Goal: Task Accomplishment & Management: Use online tool/utility

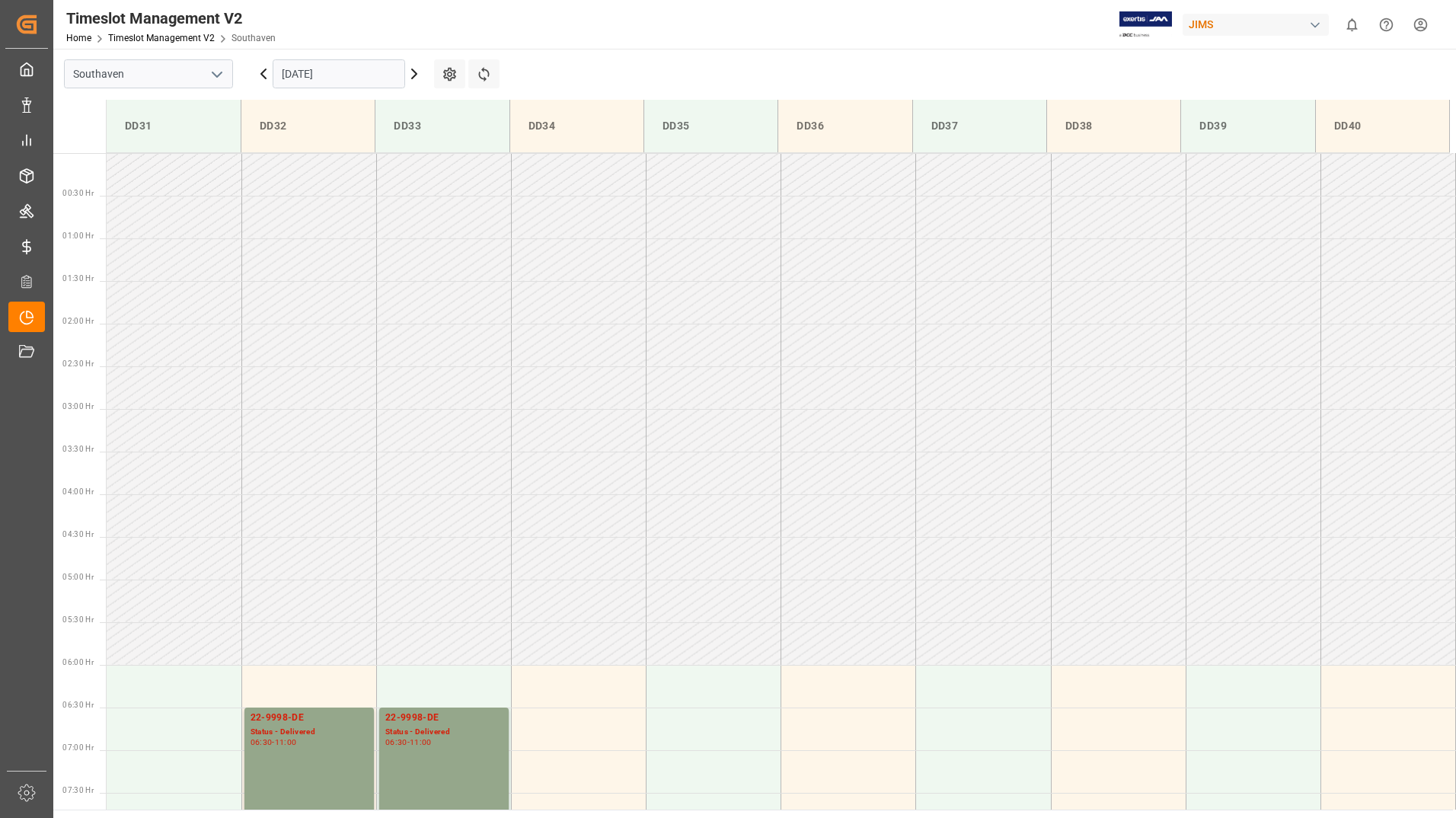
scroll to position [417, 0]
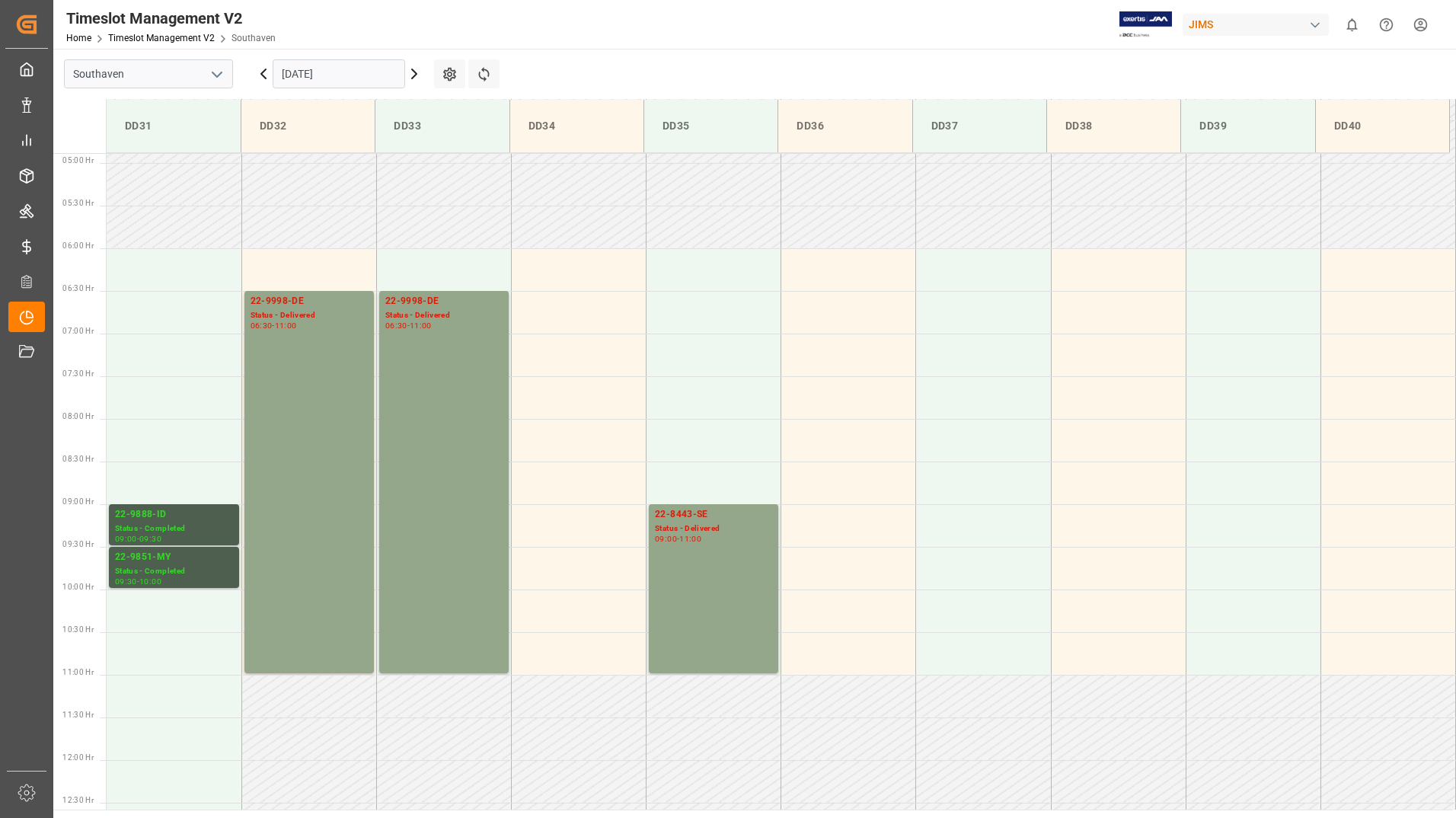
click at [361, 84] on input "[DATE]" at bounding box center [339, 74] width 132 height 29
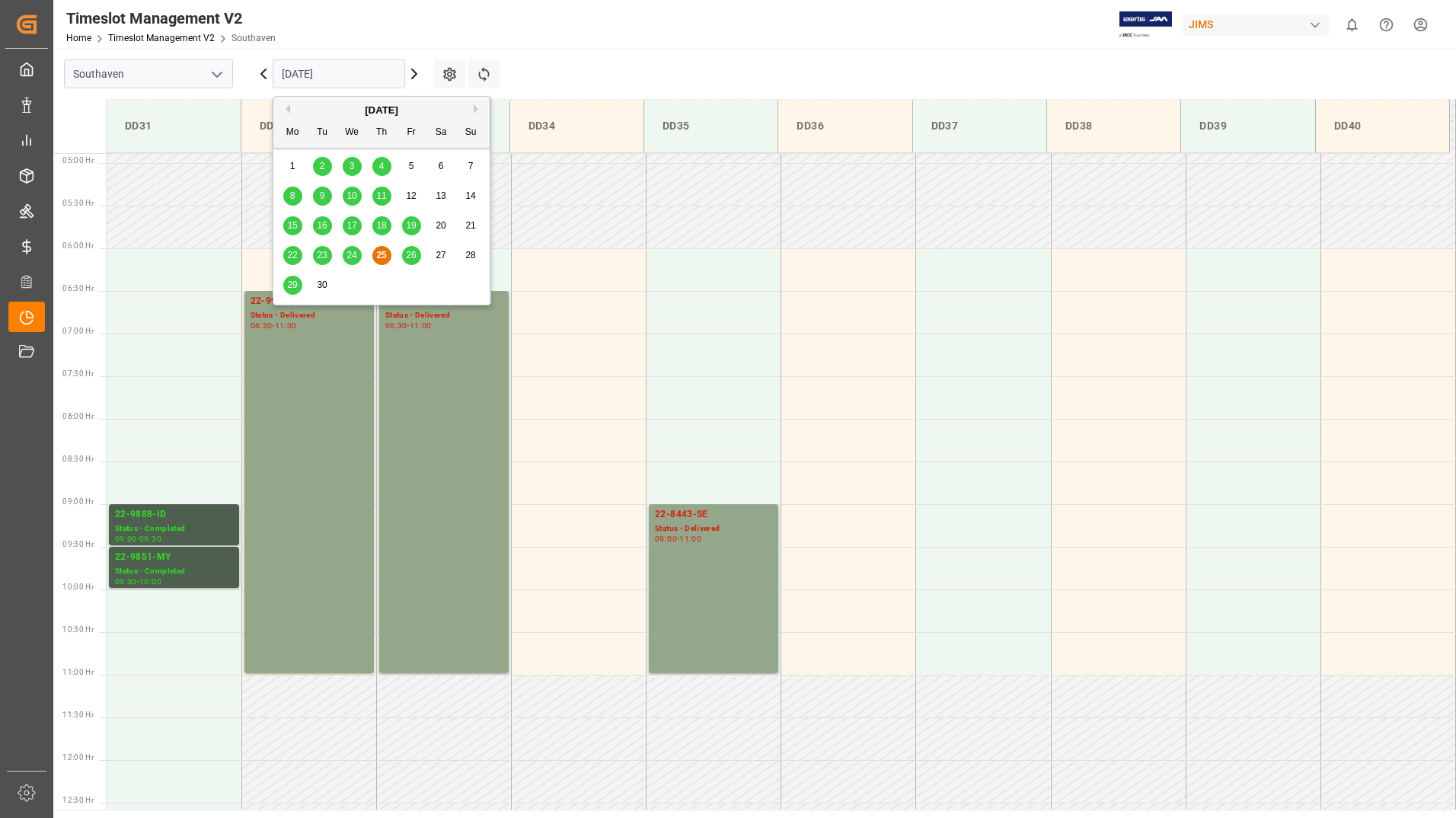
click at [412, 250] on span "26" at bounding box center [411, 255] width 10 height 11
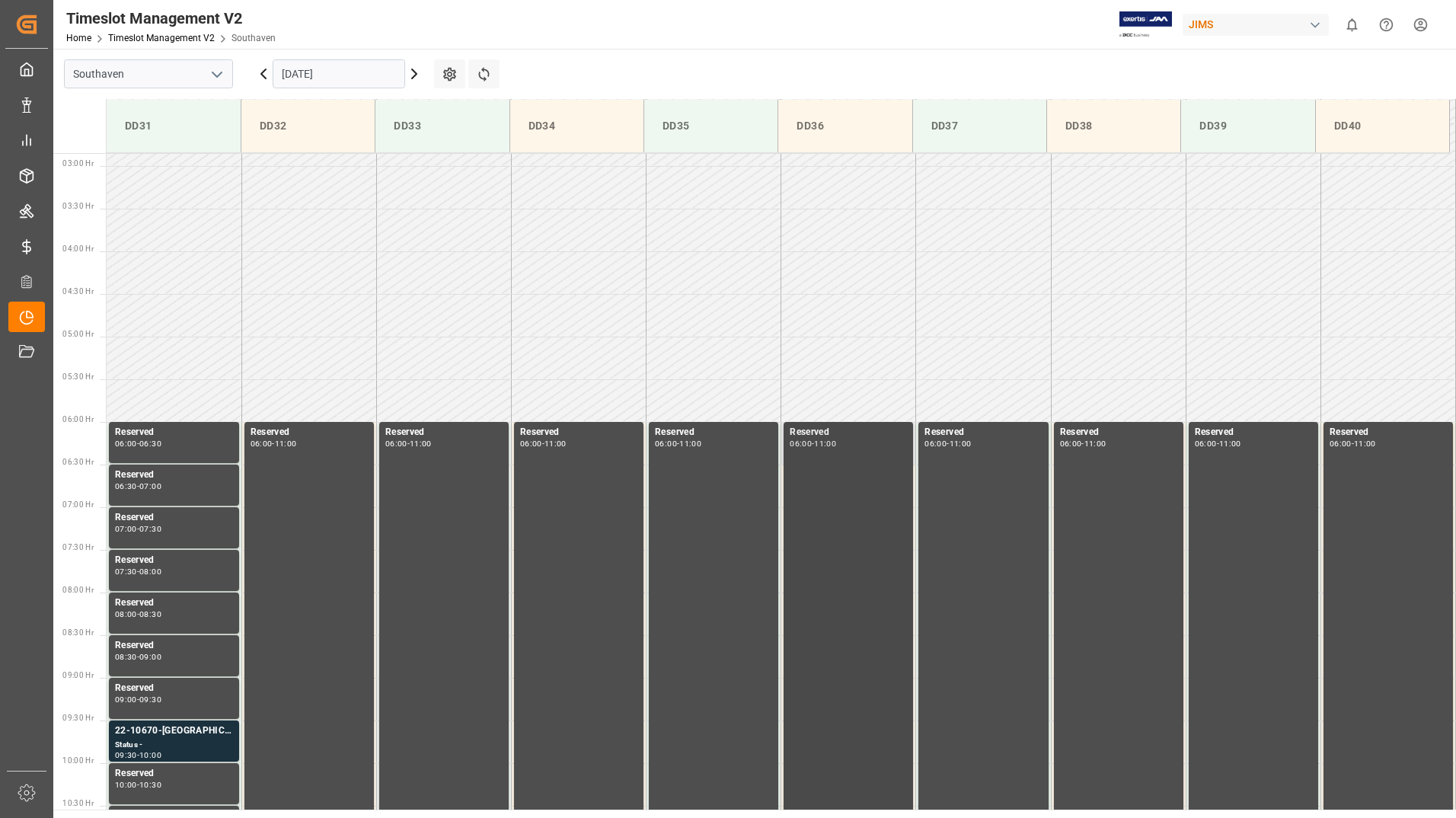
scroll to position [225, 0]
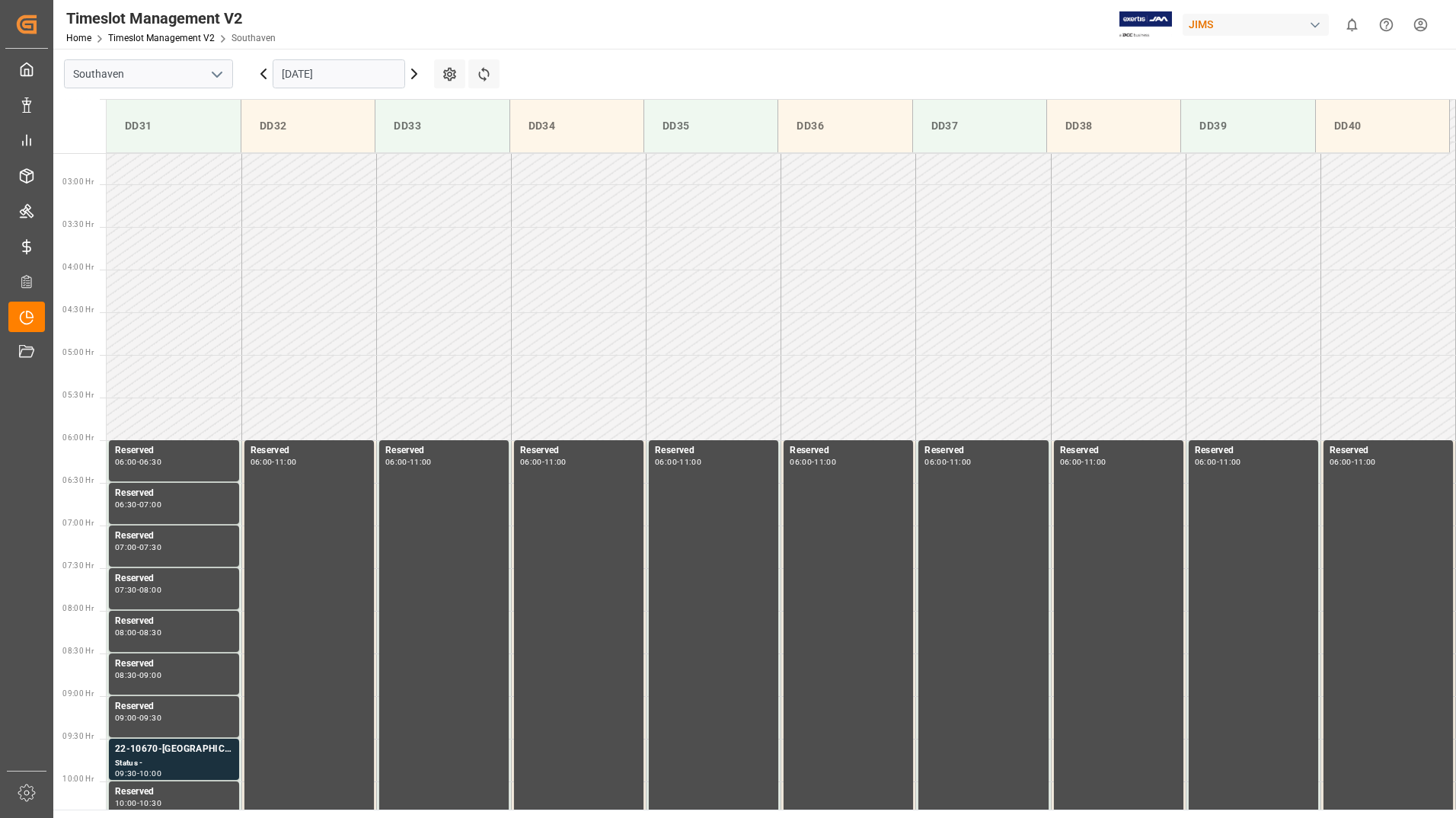
click at [379, 75] on input "[DATE]" at bounding box center [339, 74] width 132 height 29
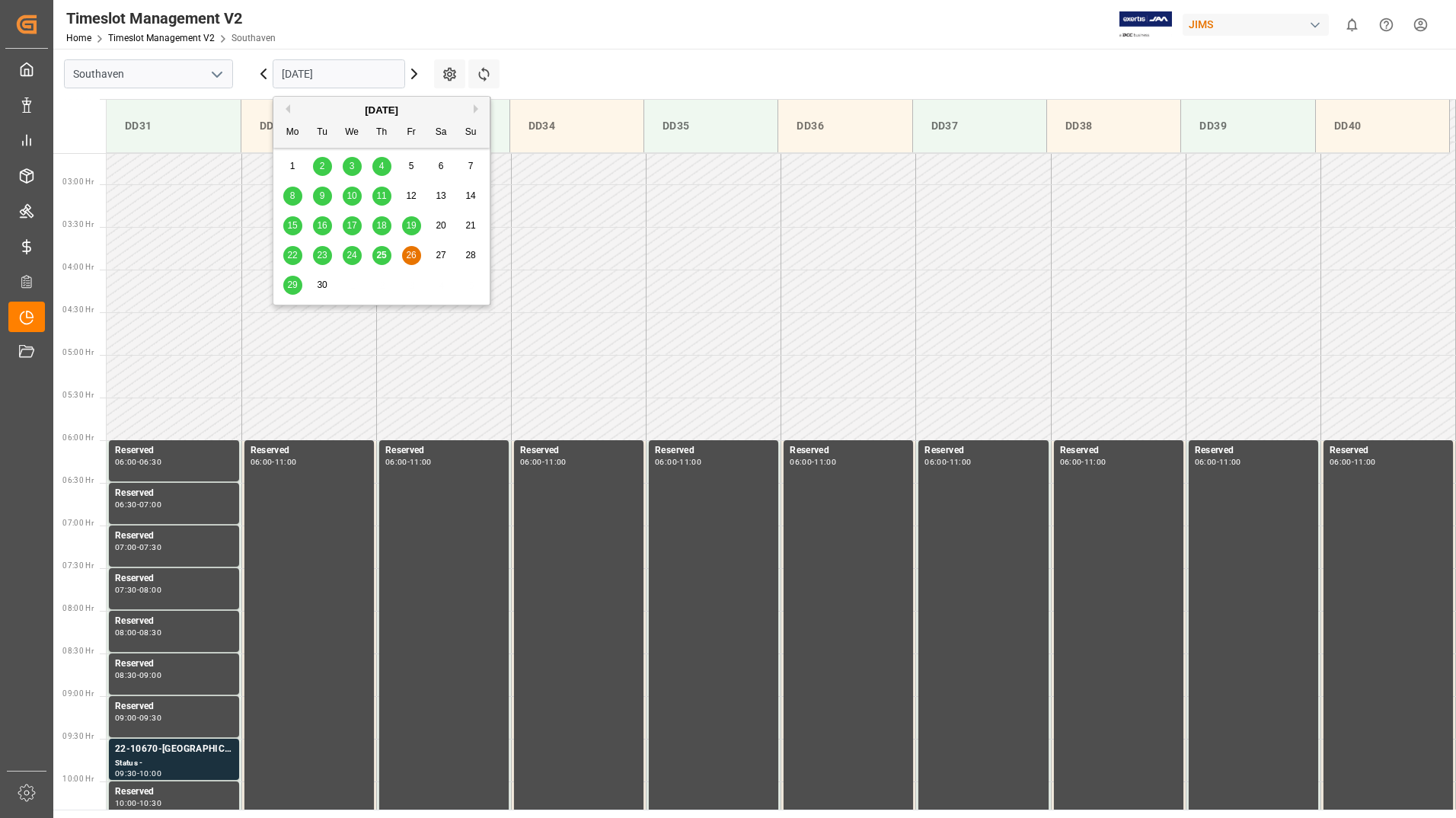
click at [296, 284] on span "29" at bounding box center [293, 284] width 10 height 11
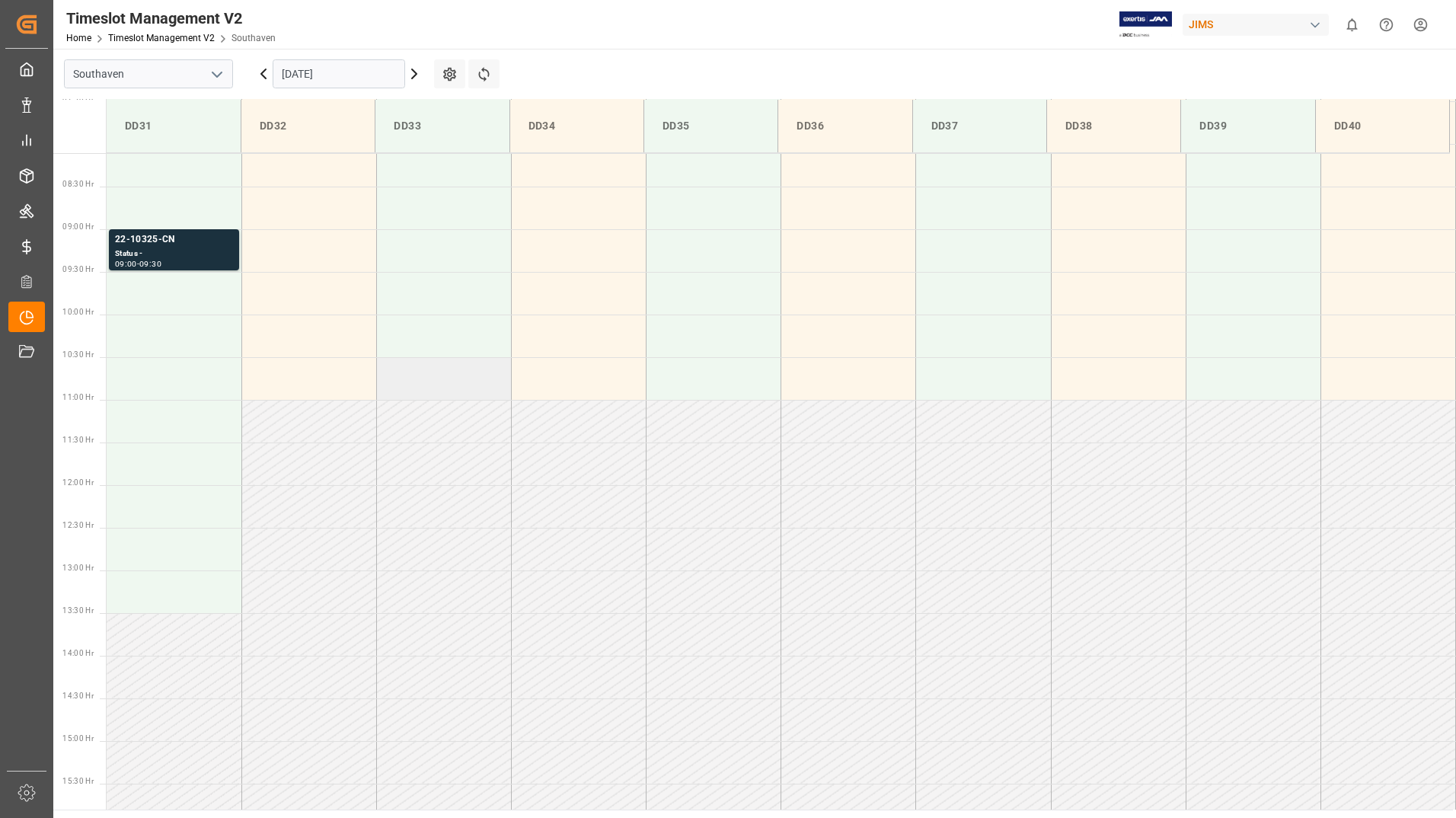
scroll to position [758, 0]
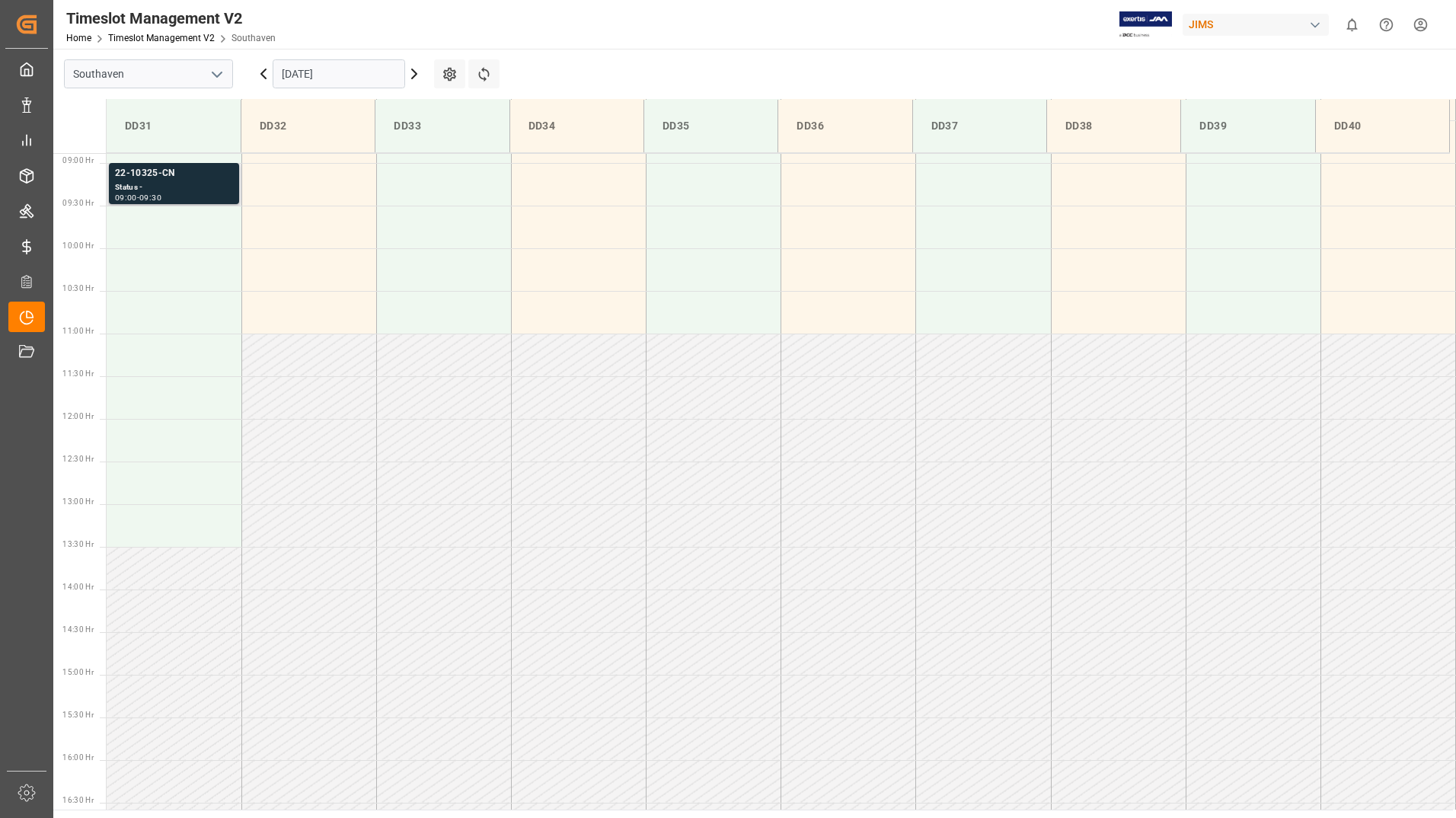
click at [183, 197] on div "09:00 - 09:30" at bounding box center [174, 199] width 118 height 8
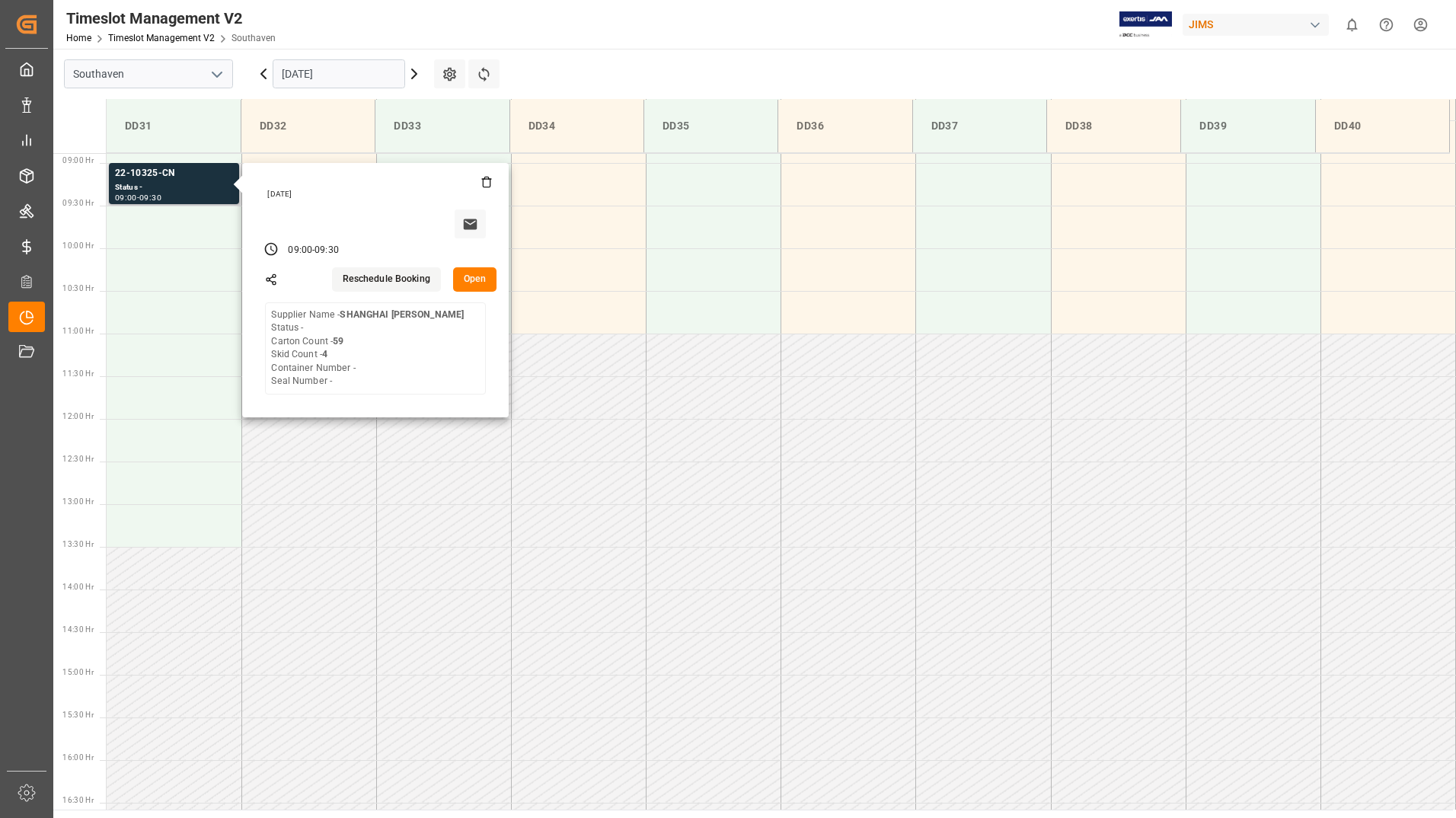
click at [472, 279] on button "Open" at bounding box center [475, 279] width 44 height 24
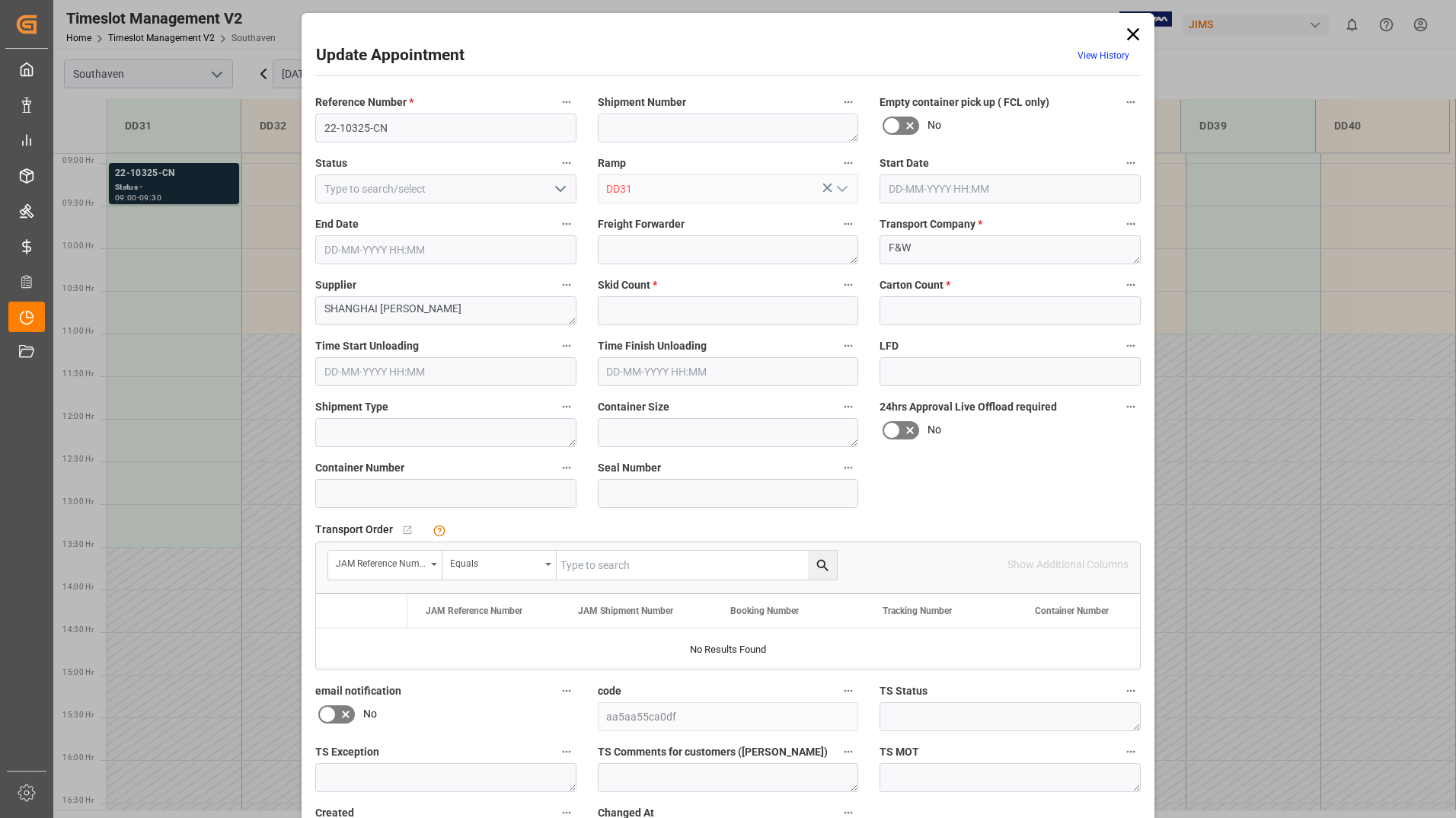
type input "4"
type input "59"
type input "[DATE] 09:00"
type input "[DATE] 09:30"
type input "[DATE] 13:57"
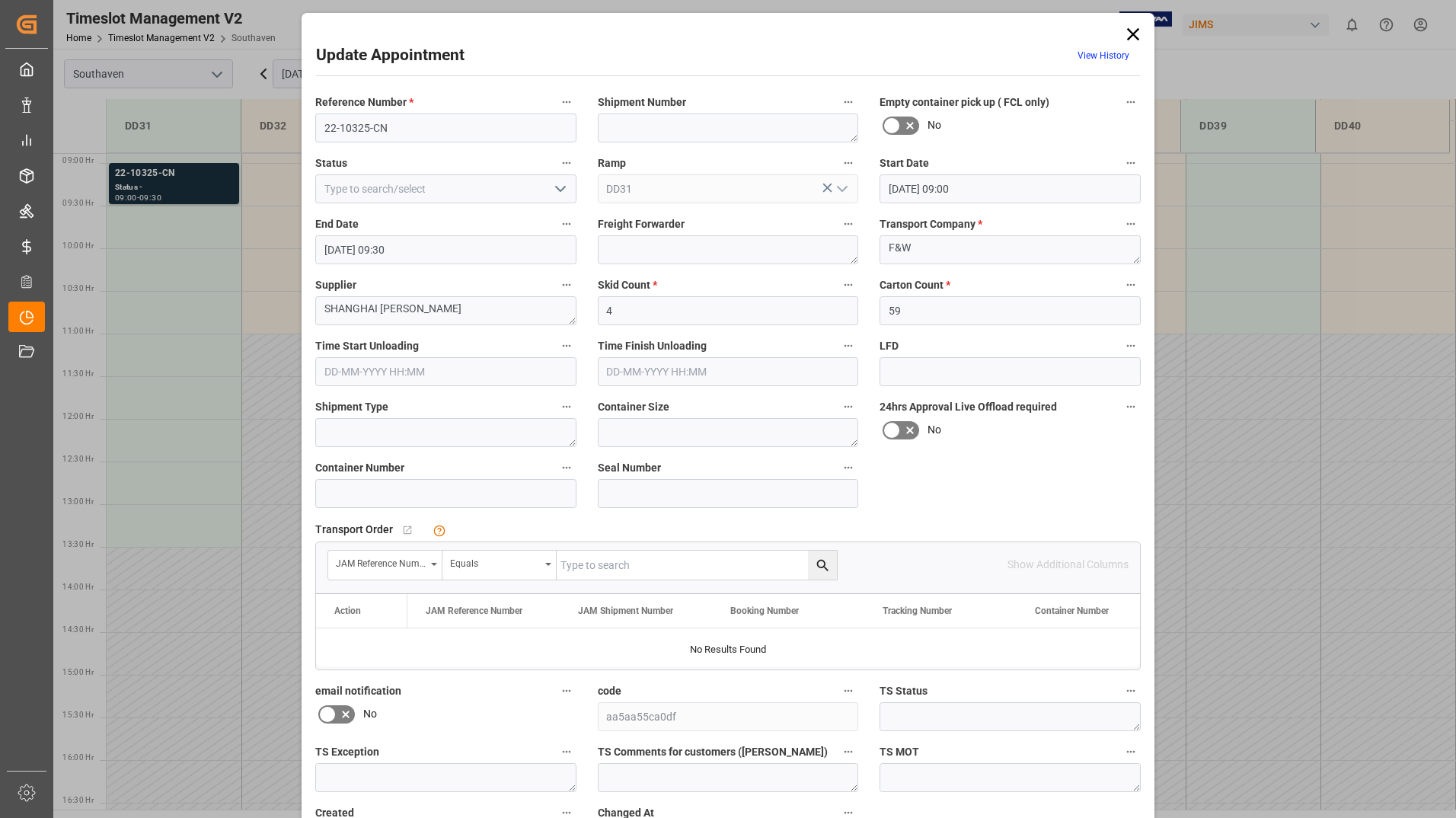
click at [1135, 29] on icon at bounding box center [1133, 34] width 13 height 13
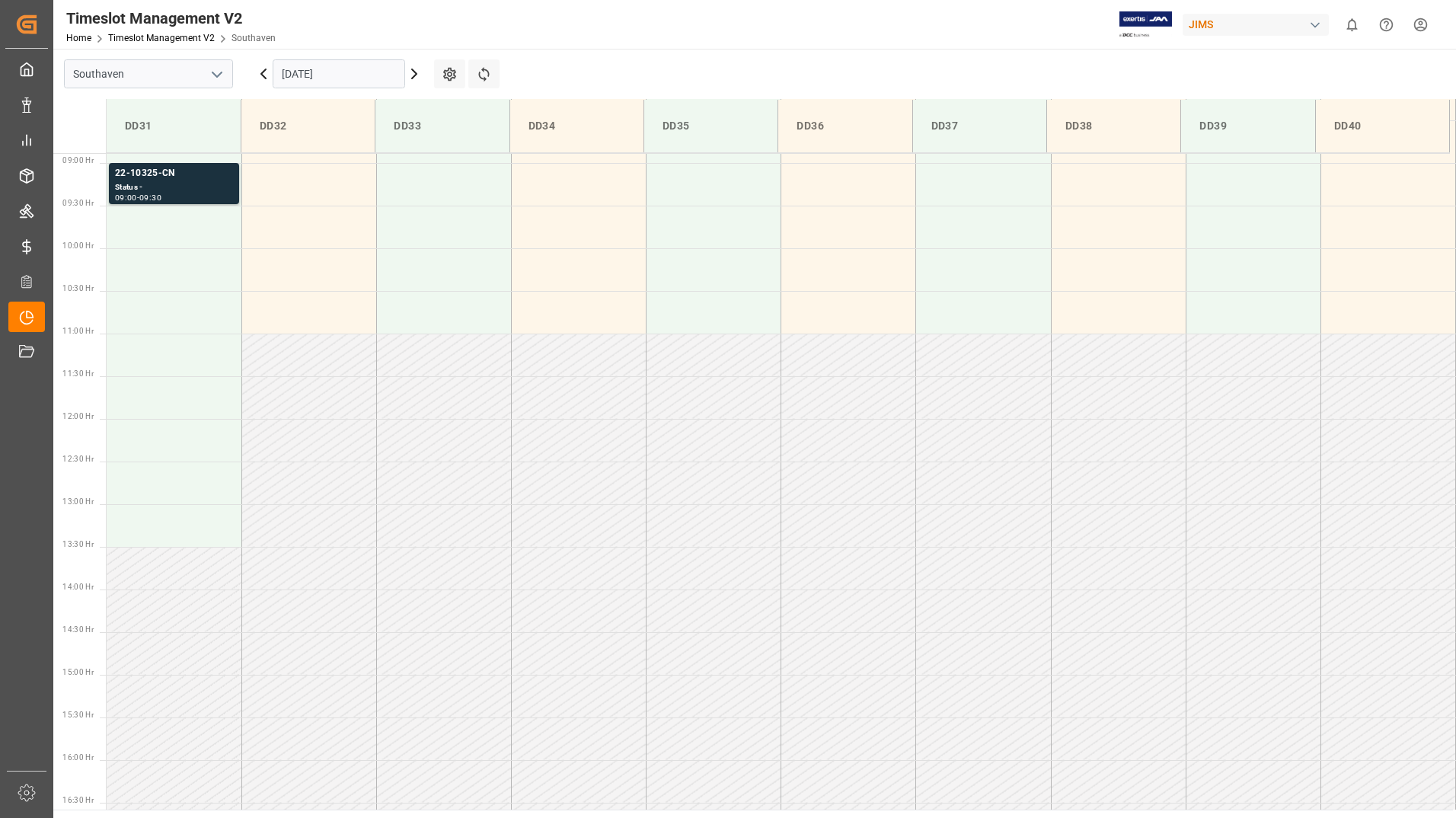
click at [345, 78] on input "[DATE]" at bounding box center [339, 74] width 132 height 29
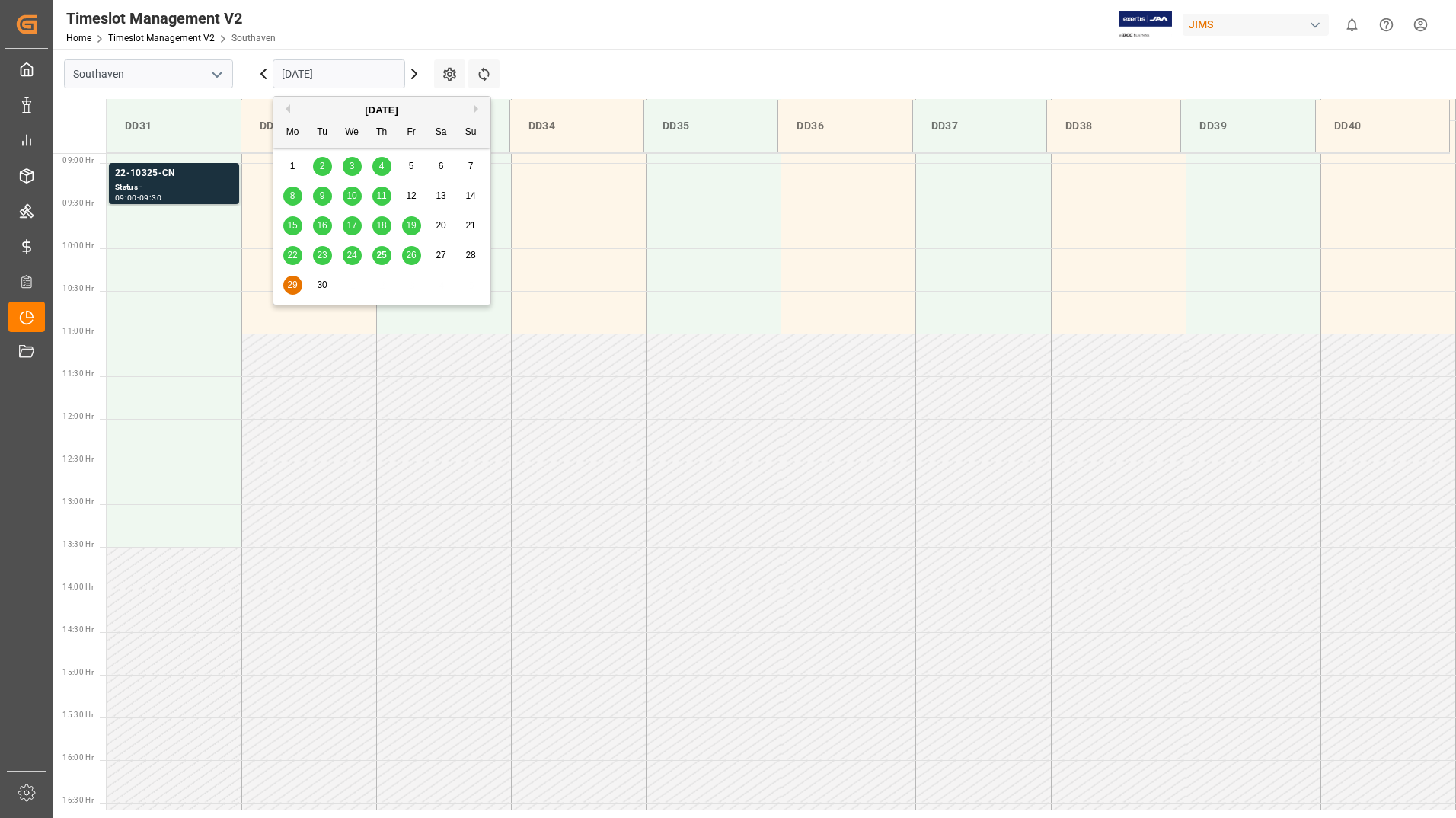
click at [478, 107] on button "Next Month" at bounding box center [478, 108] width 9 height 9
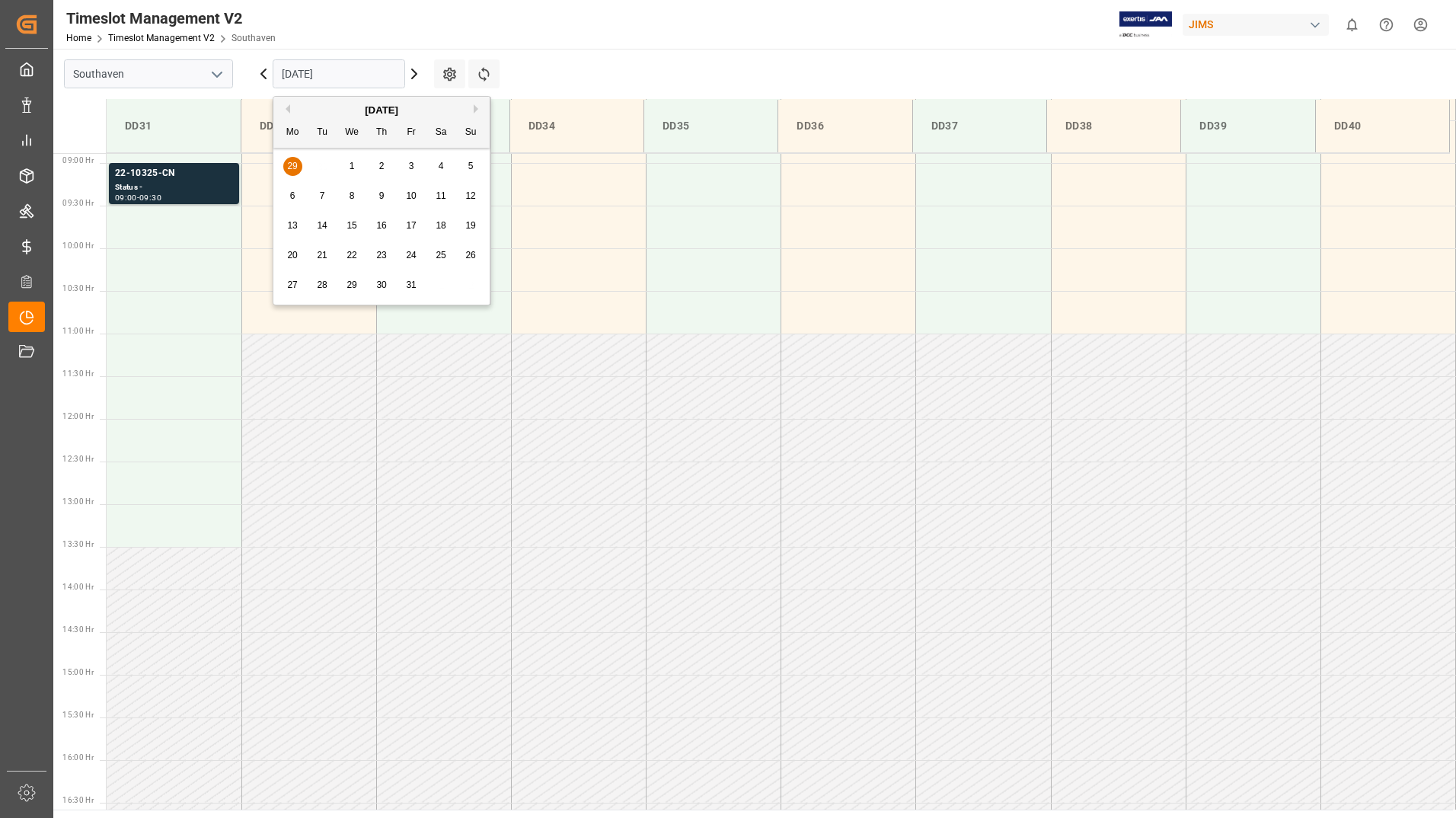
click at [296, 221] on span "13" at bounding box center [293, 225] width 10 height 11
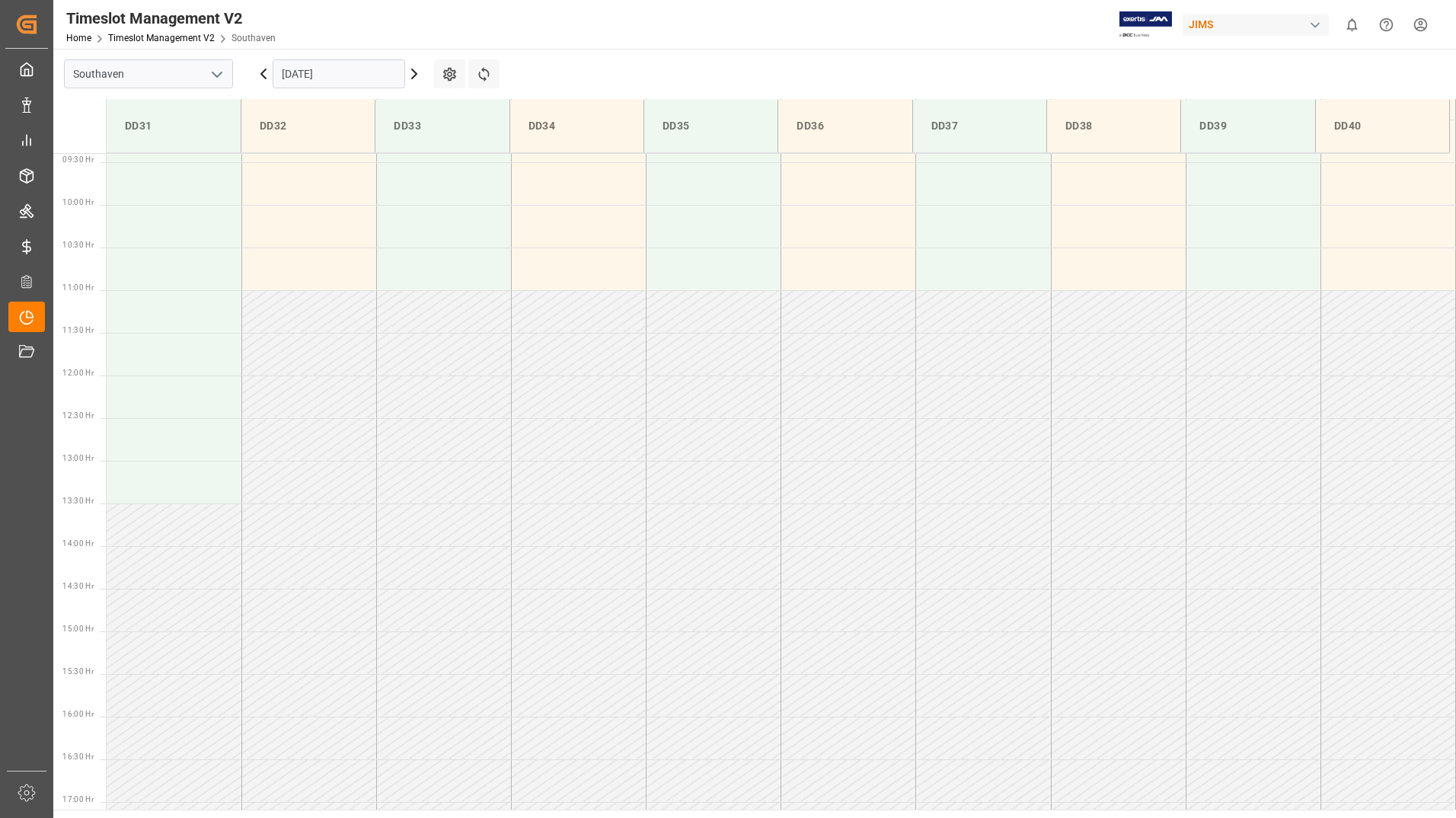
scroll to position [843, 0]
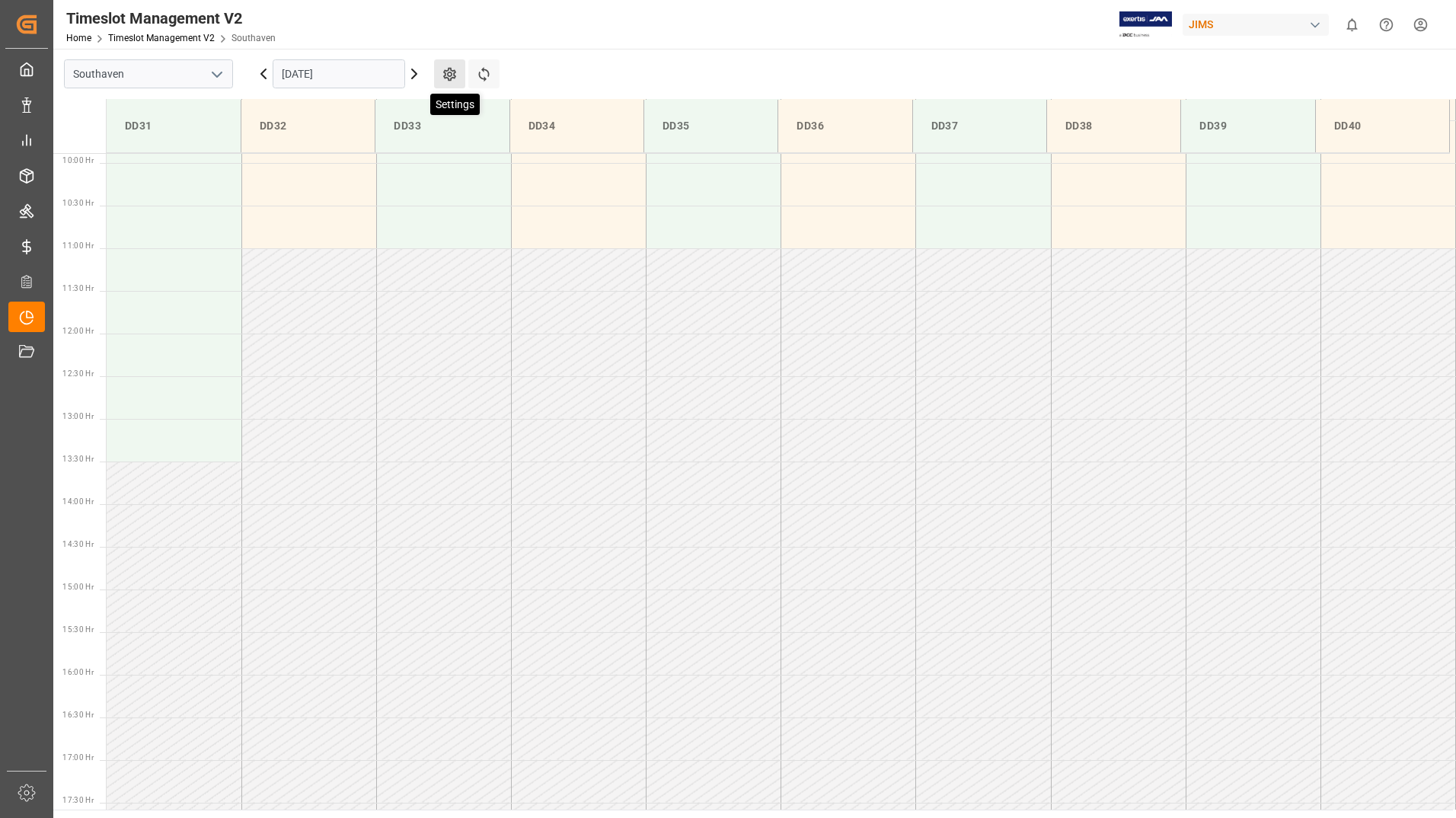
click at [443, 73] on icon at bounding box center [449, 74] width 16 height 16
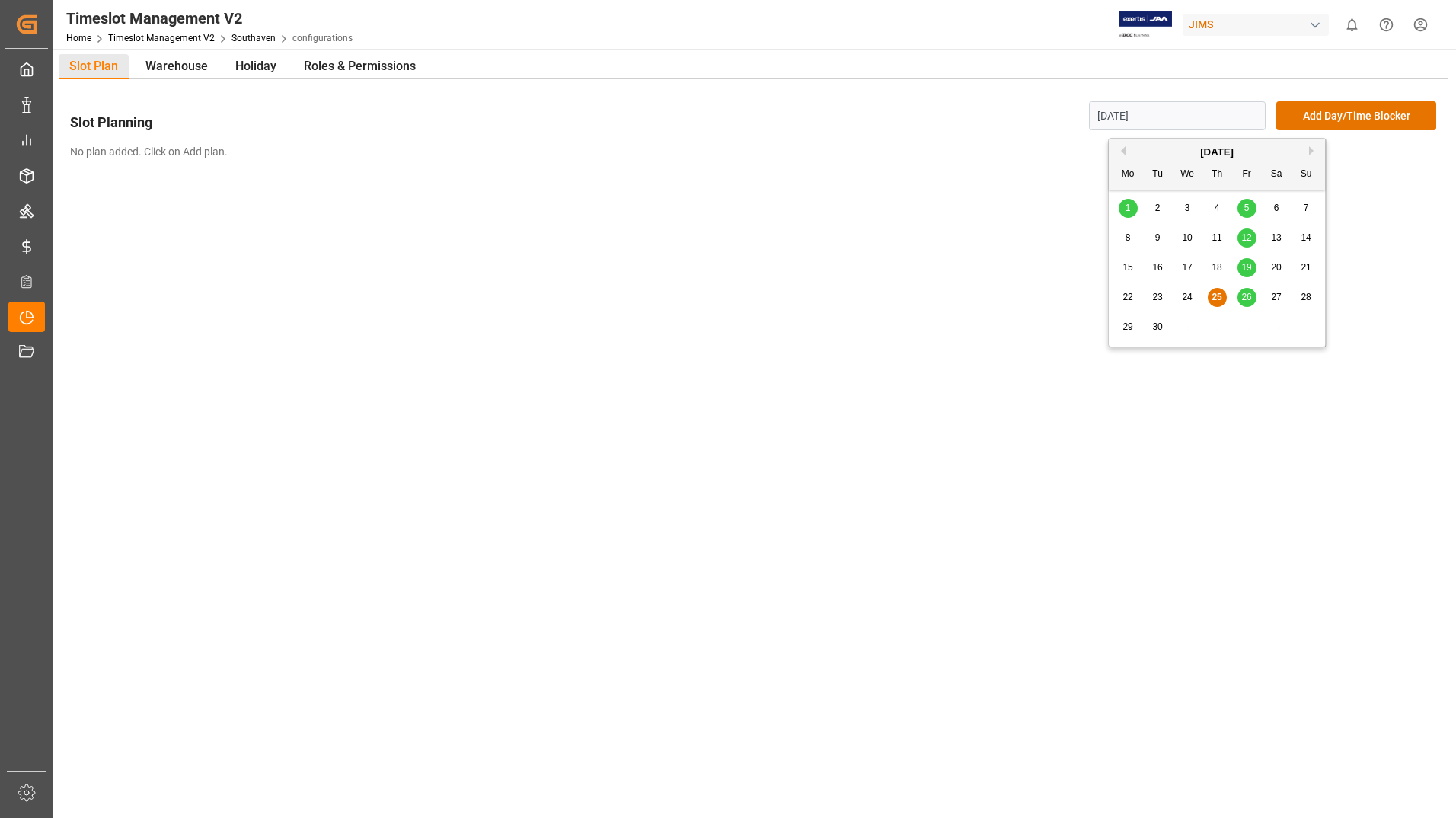
click at [1185, 118] on input "[DATE]" at bounding box center [1178, 116] width 178 height 29
click at [1312, 151] on button "Next Month" at bounding box center [1314, 150] width 9 height 9
click at [1131, 270] on span "13" at bounding box center [1127, 267] width 10 height 11
type input "[DATE]"
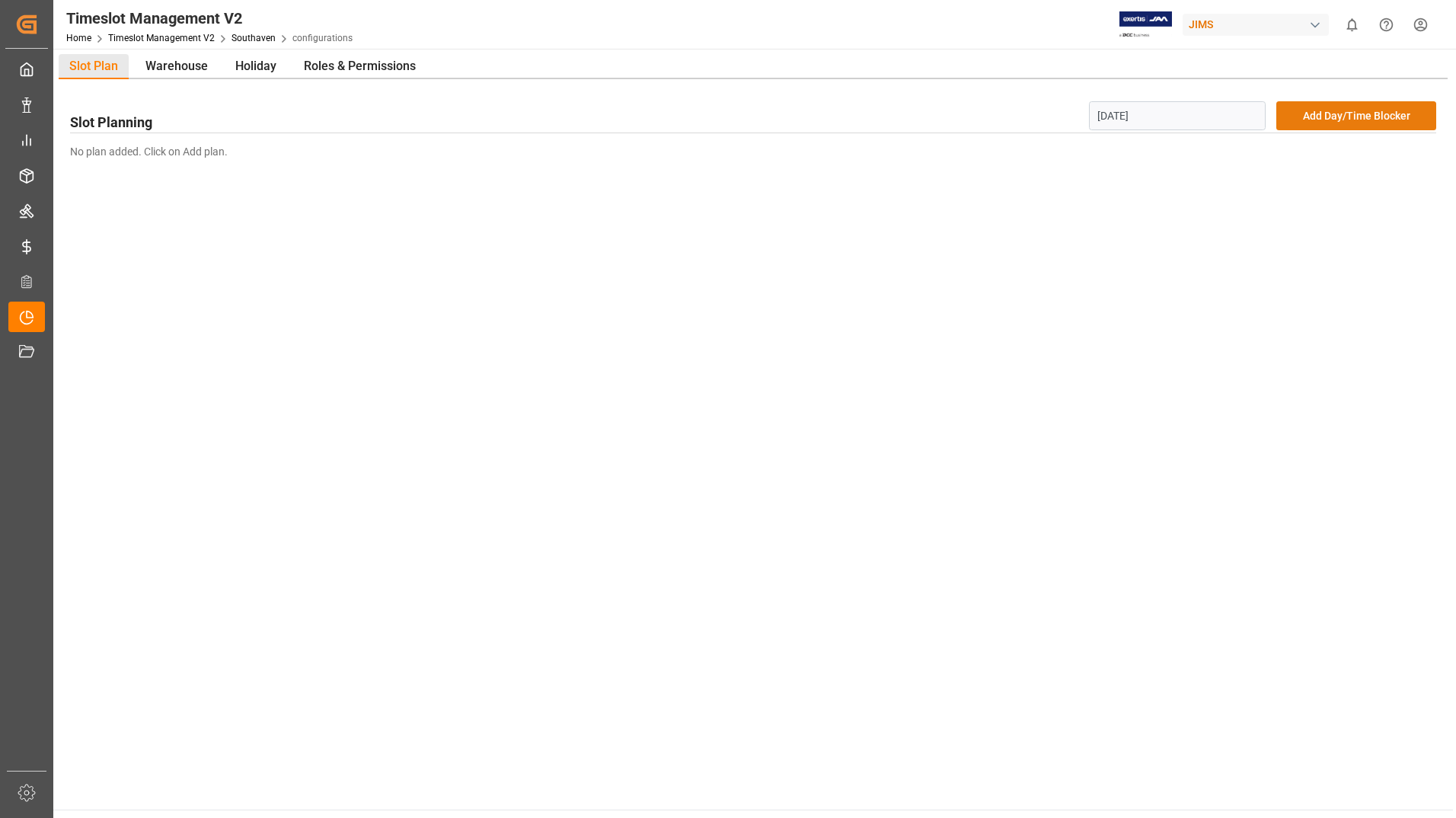
click at [1356, 111] on button "Add Day/Time Blocker" at bounding box center [1356, 116] width 160 height 29
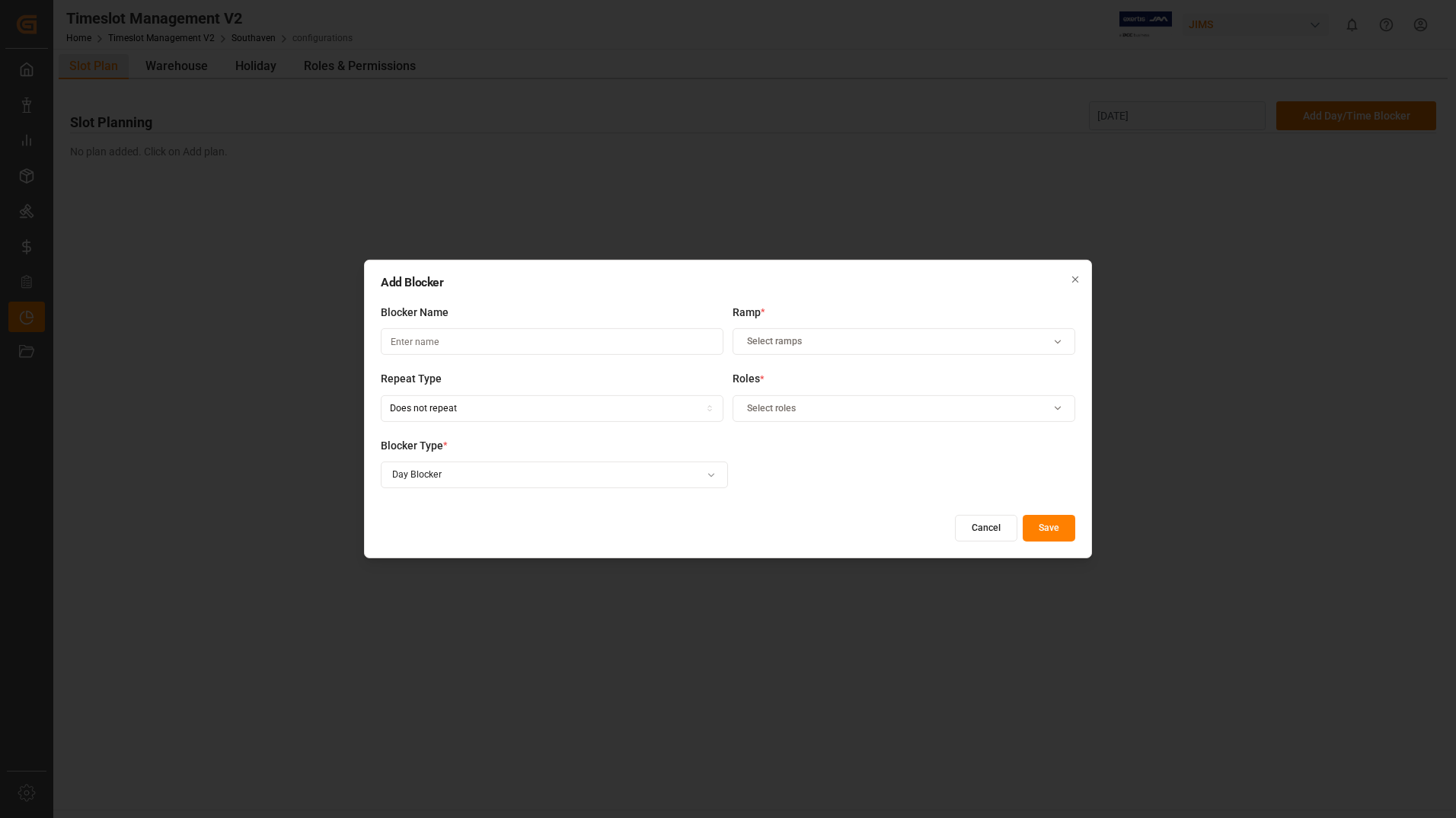
click at [517, 342] on input at bounding box center [552, 342] width 343 height 27
type input "Reserved"
click at [1054, 346] on icon "button" at bounding box center [1058, 342] width 18 height 11
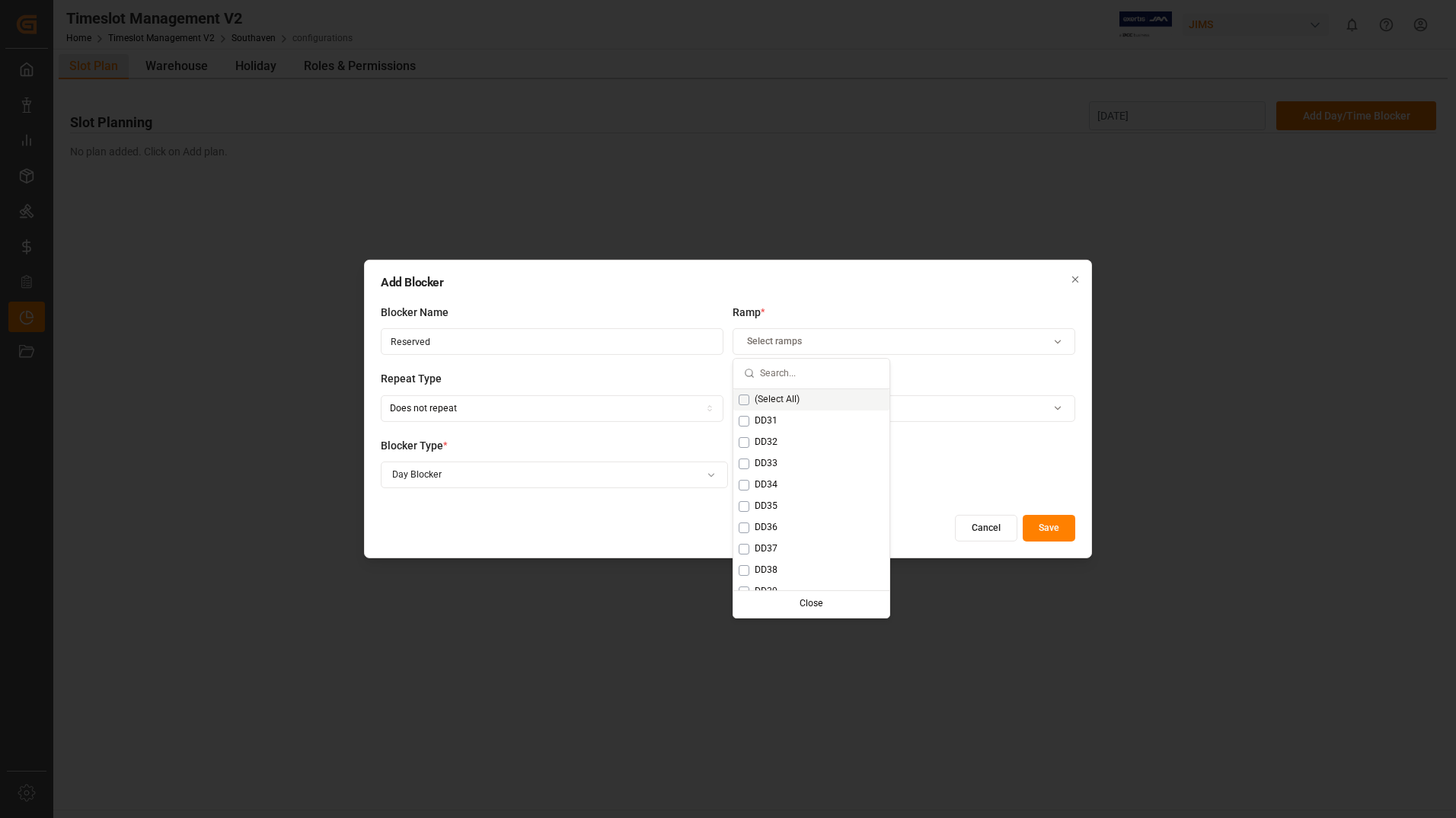
click at [792, 401] on span "(Select All)" at bounding box center [777, 400] width 45 height 13
click at [655, 379] on label "Repeat Type" at bounding box center [552, 378] width 343 height 16
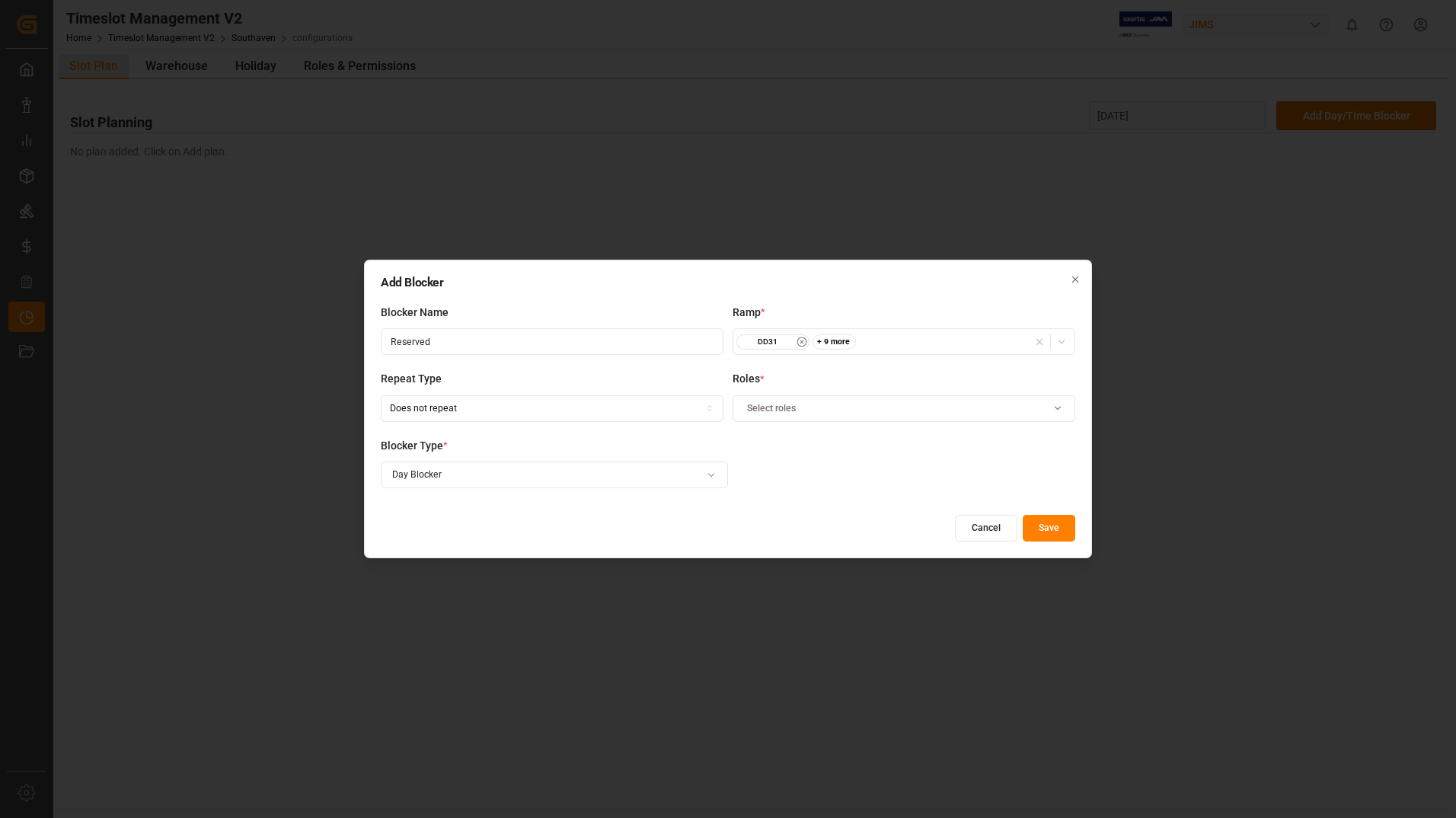
click at [1042, 412] on div "Select roles" at bounding box center [904, 408] width 336 height 13
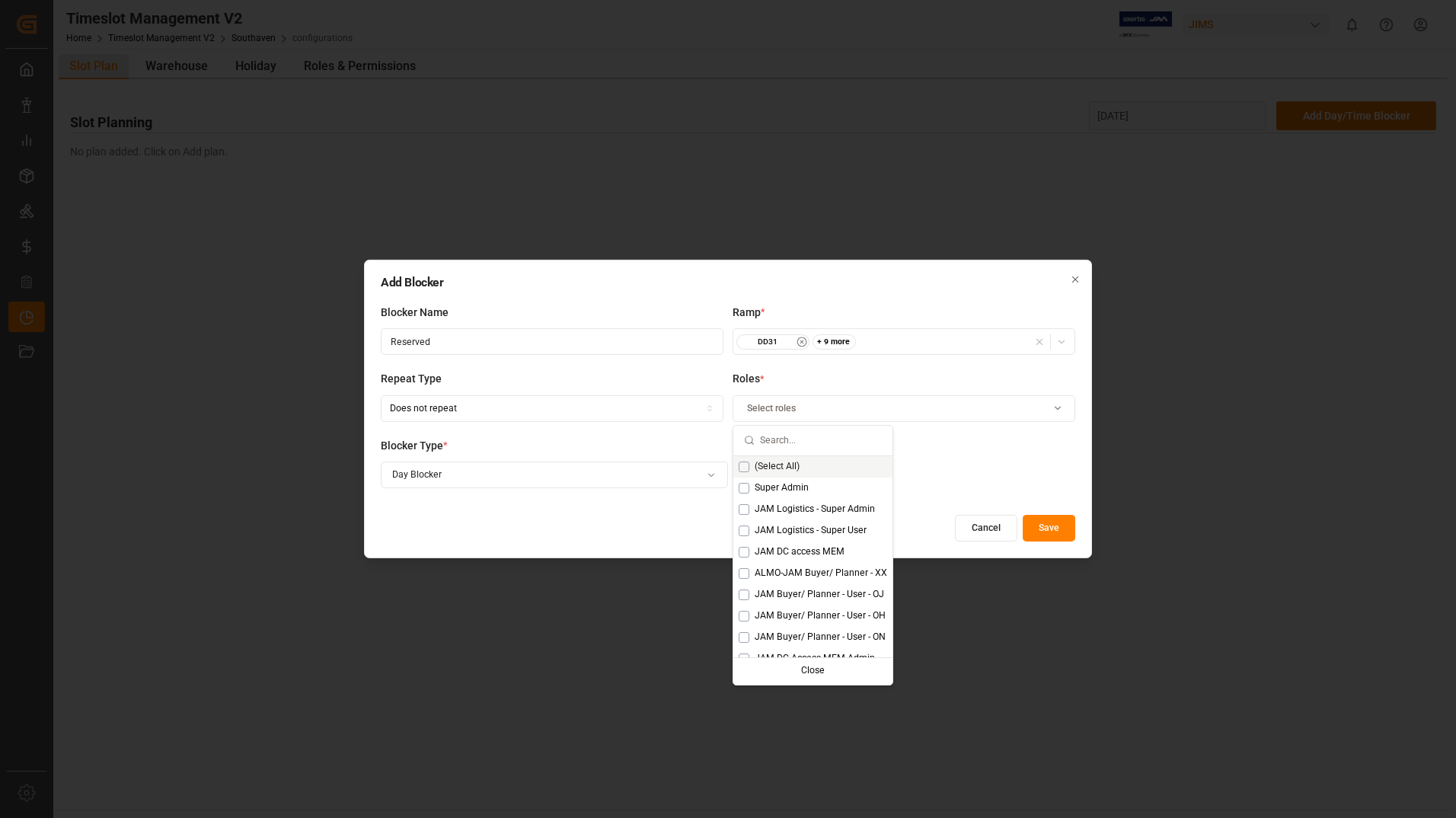
click at [780, 468] on span "(Select All)" at bounding box center [777, 467] width 45 height 13
click at [634, 505] on div "Add Blocker Blocker Name Reserved Ramp * DD31 + 9 more Repeat Type Does not rep…" at bounding box center [728, 409] width 728 height 298
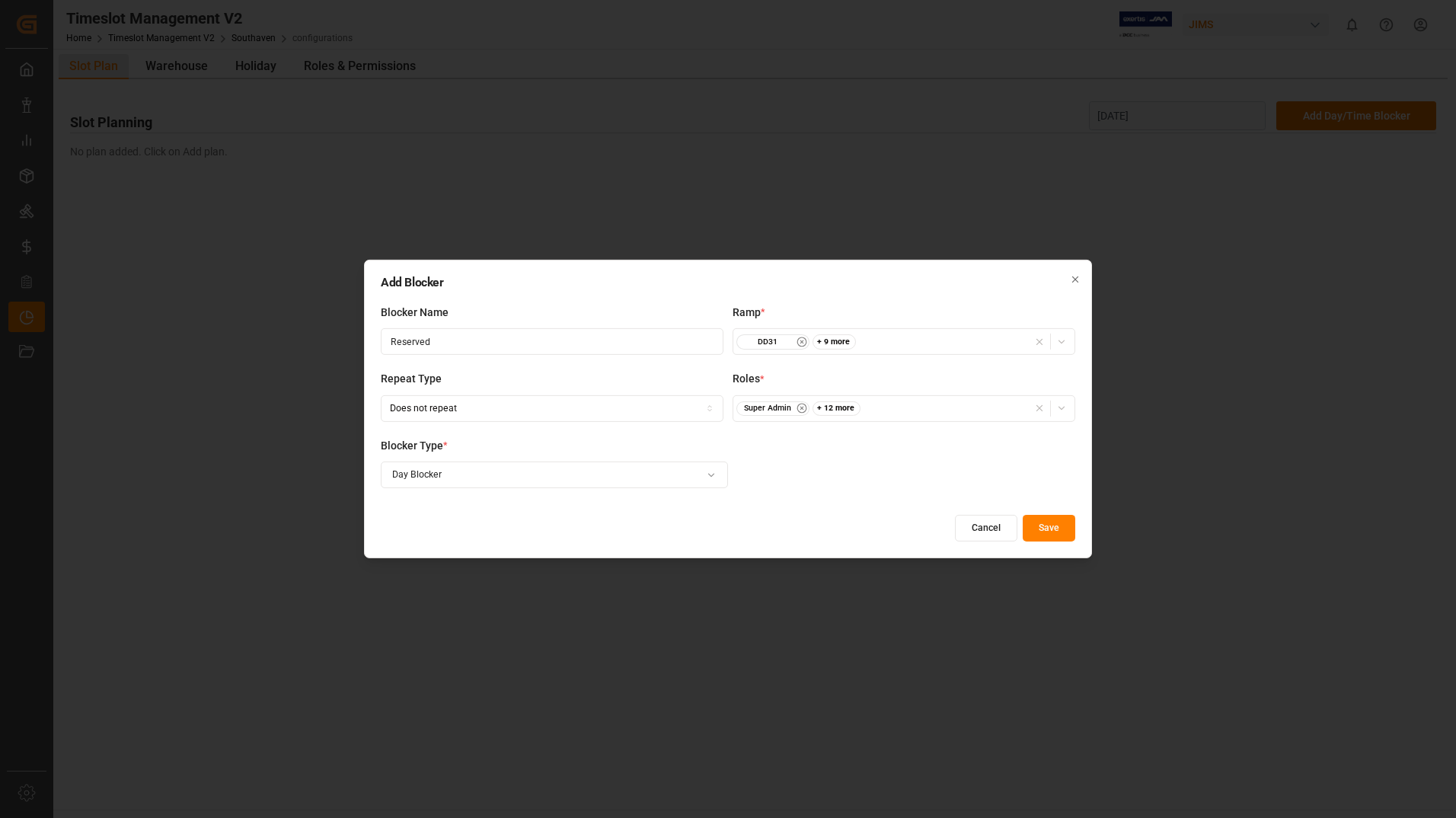
click at [1059, 529] on button "Save" at bounding box center [1049, 528] width 53 height 27
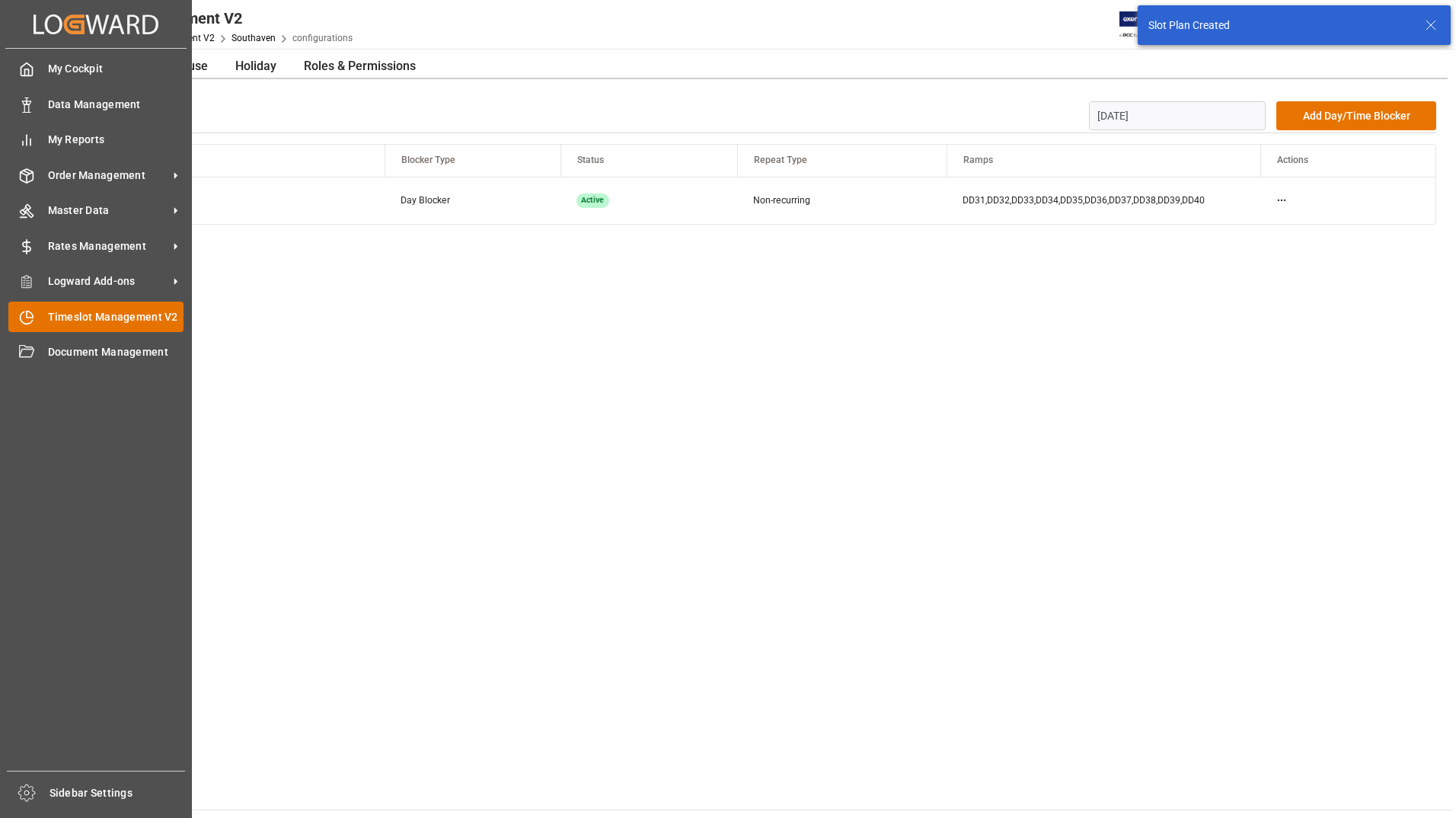
click at [114, 314] on span "Timeslot Management V2" at bounding box center [116, 317] width 137 height 16
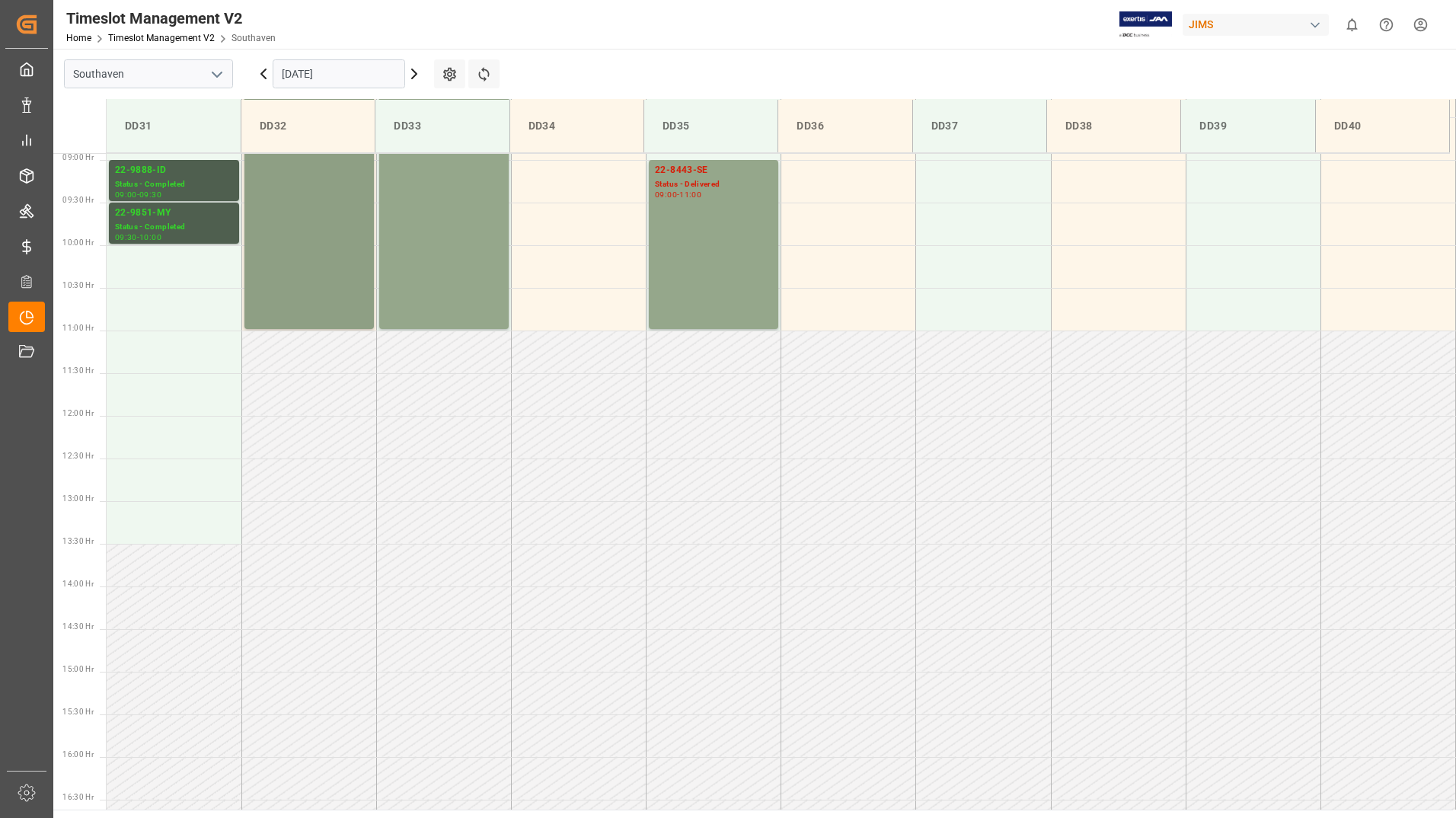
scroll to position [843, 0]
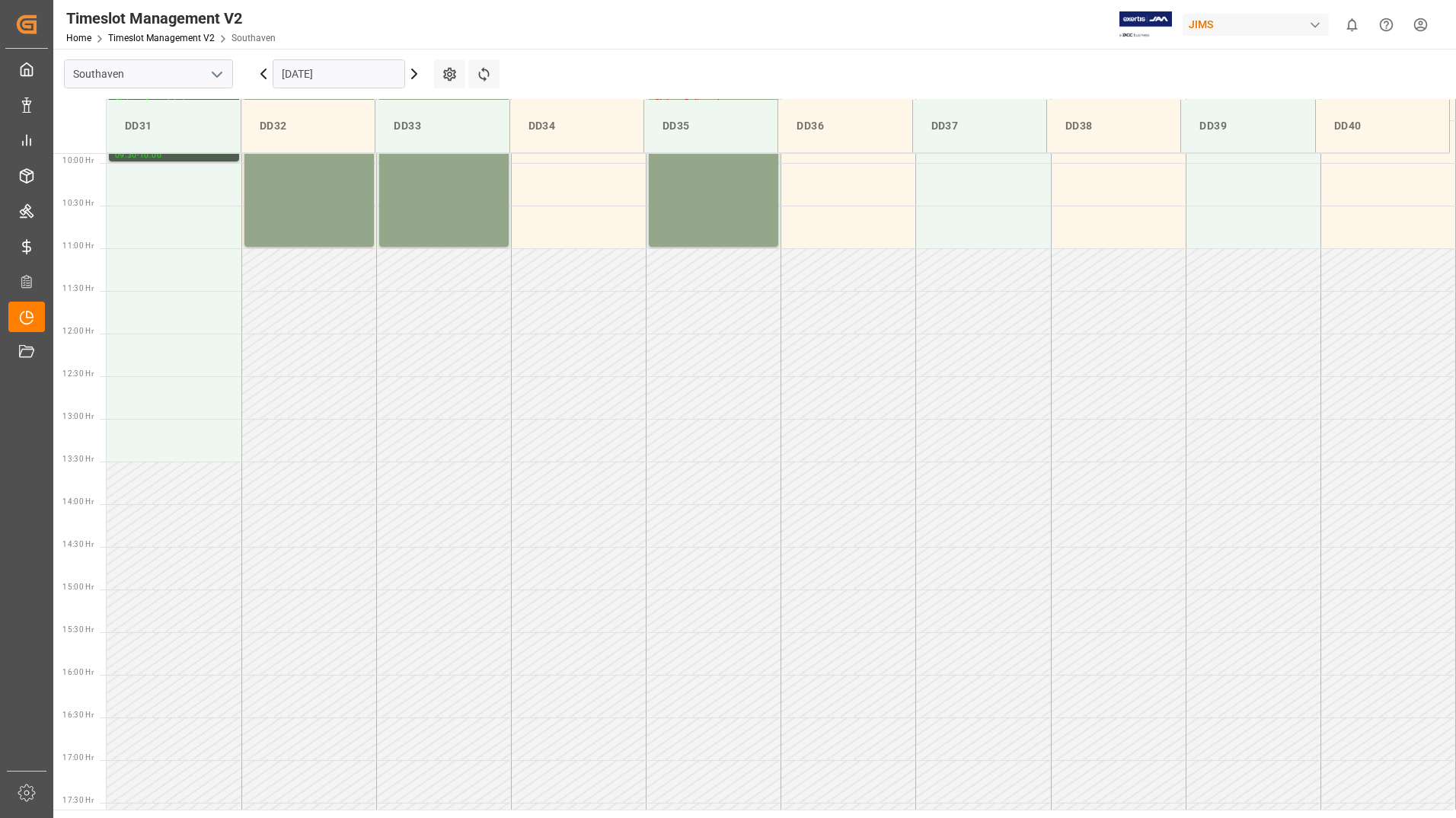
click at [376, 77] on input "[DATE]" at bounding box center [339, 74] width 132 height 29
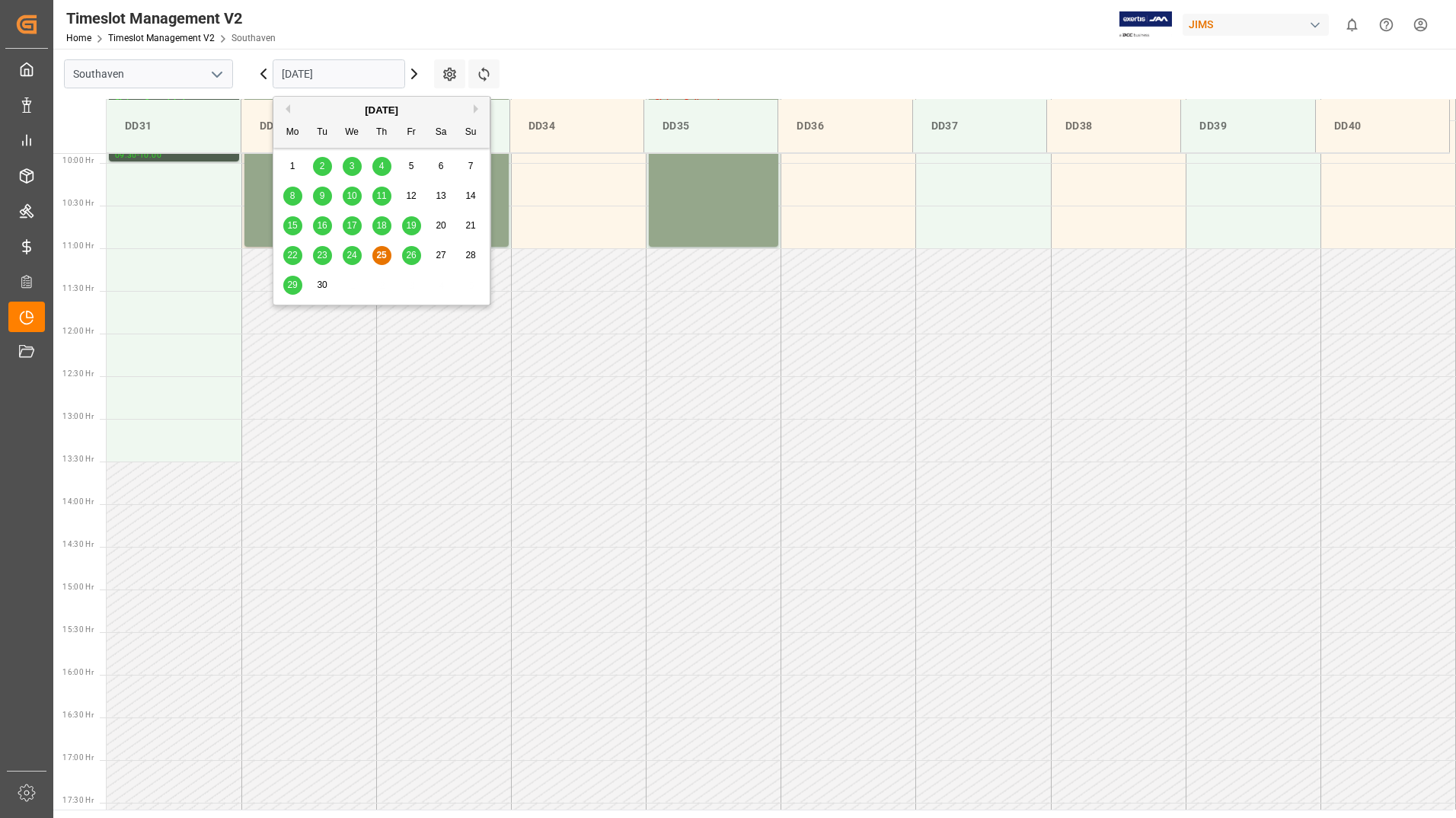
click at [411, 255] on span "26" at bounding box center [411, 255] width 10 height 11
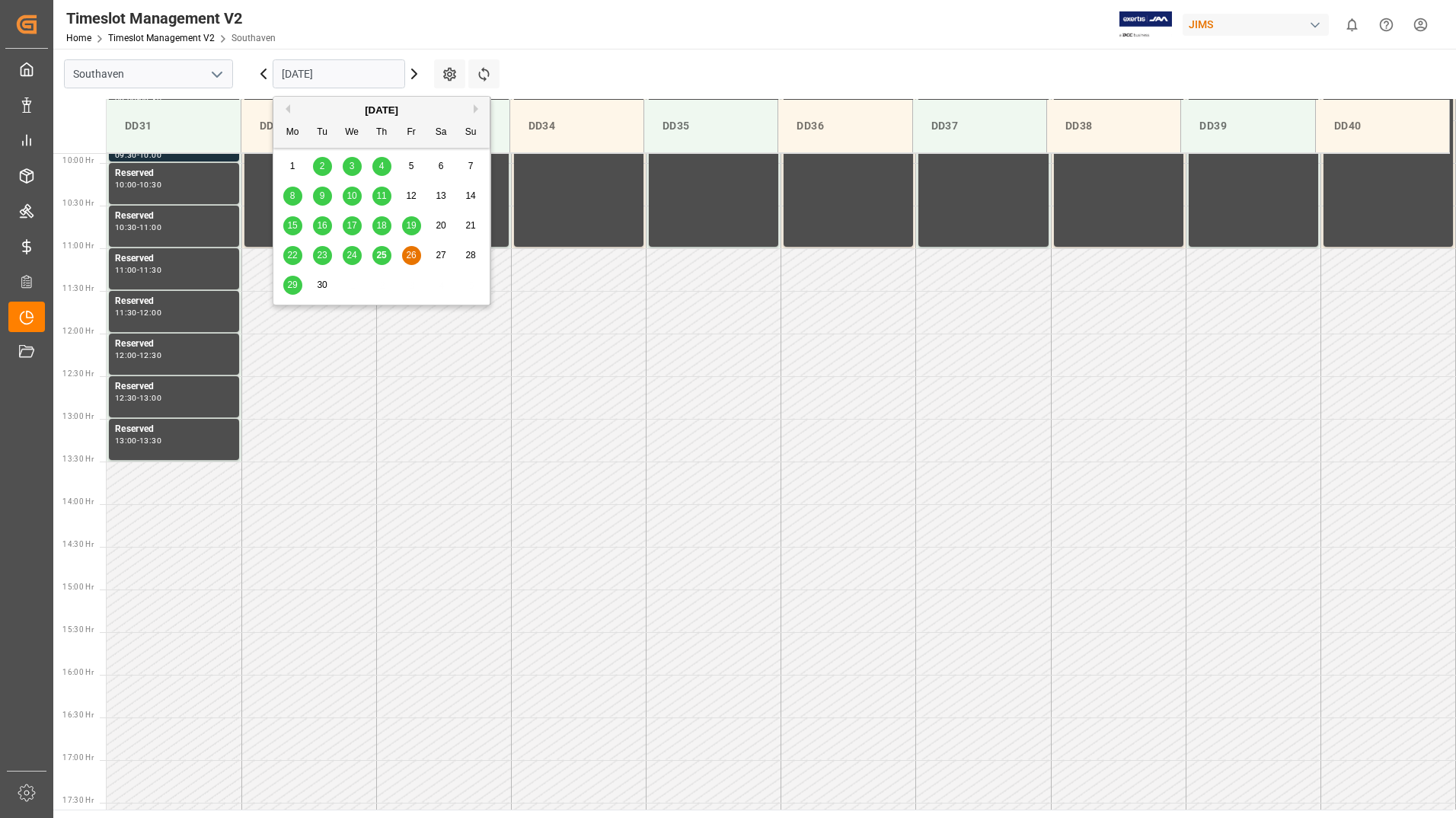
click at [371, 70] on input "[DATE]" at bounding box center [339, 74] width 132 height 29
click at [479, 108] on button "Next Month" at bounding box center [478, 108] width 9 height 9
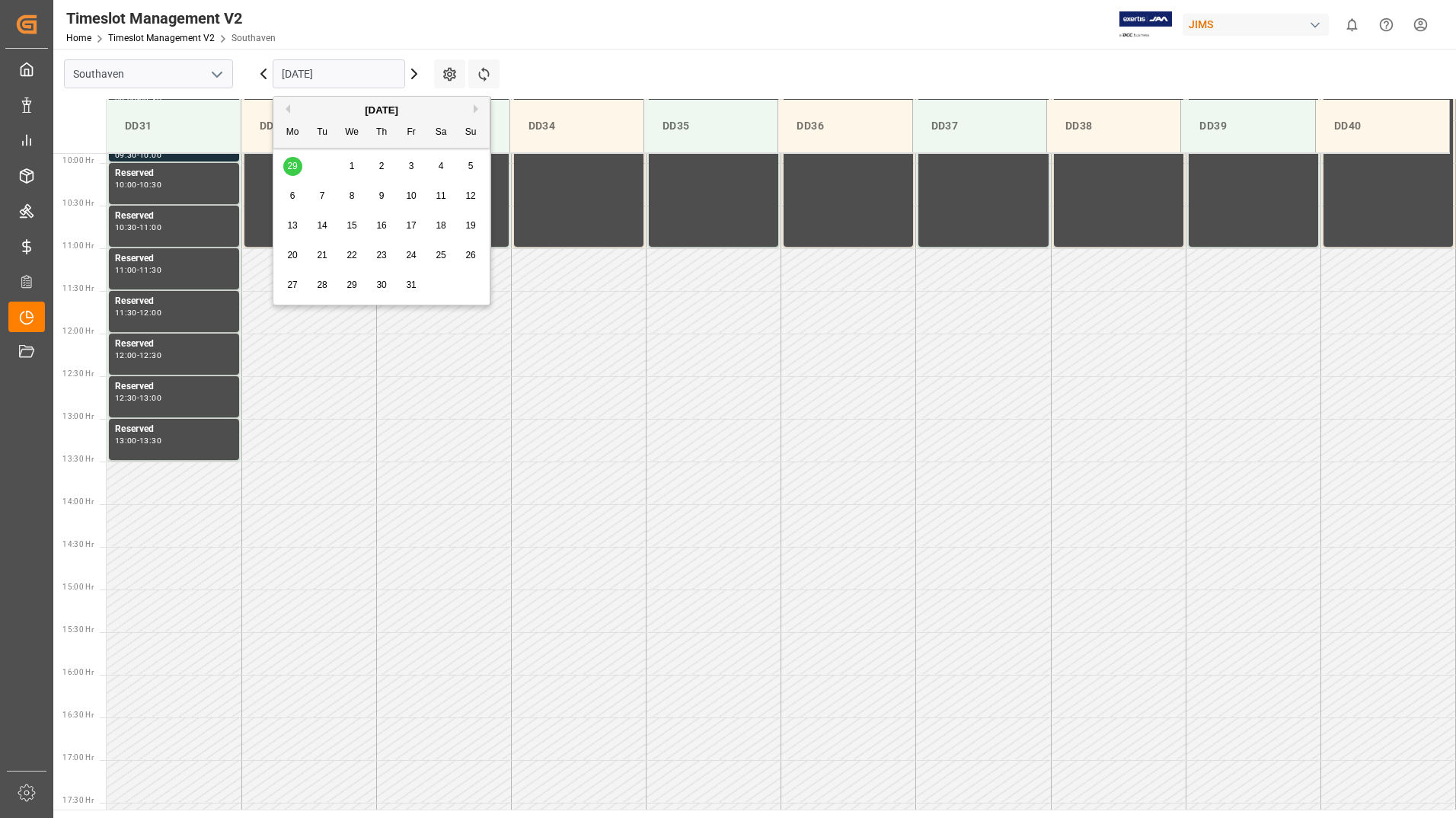
click at [410, 163] on span "3" at bounding box center [412, 166] width 5 height 11
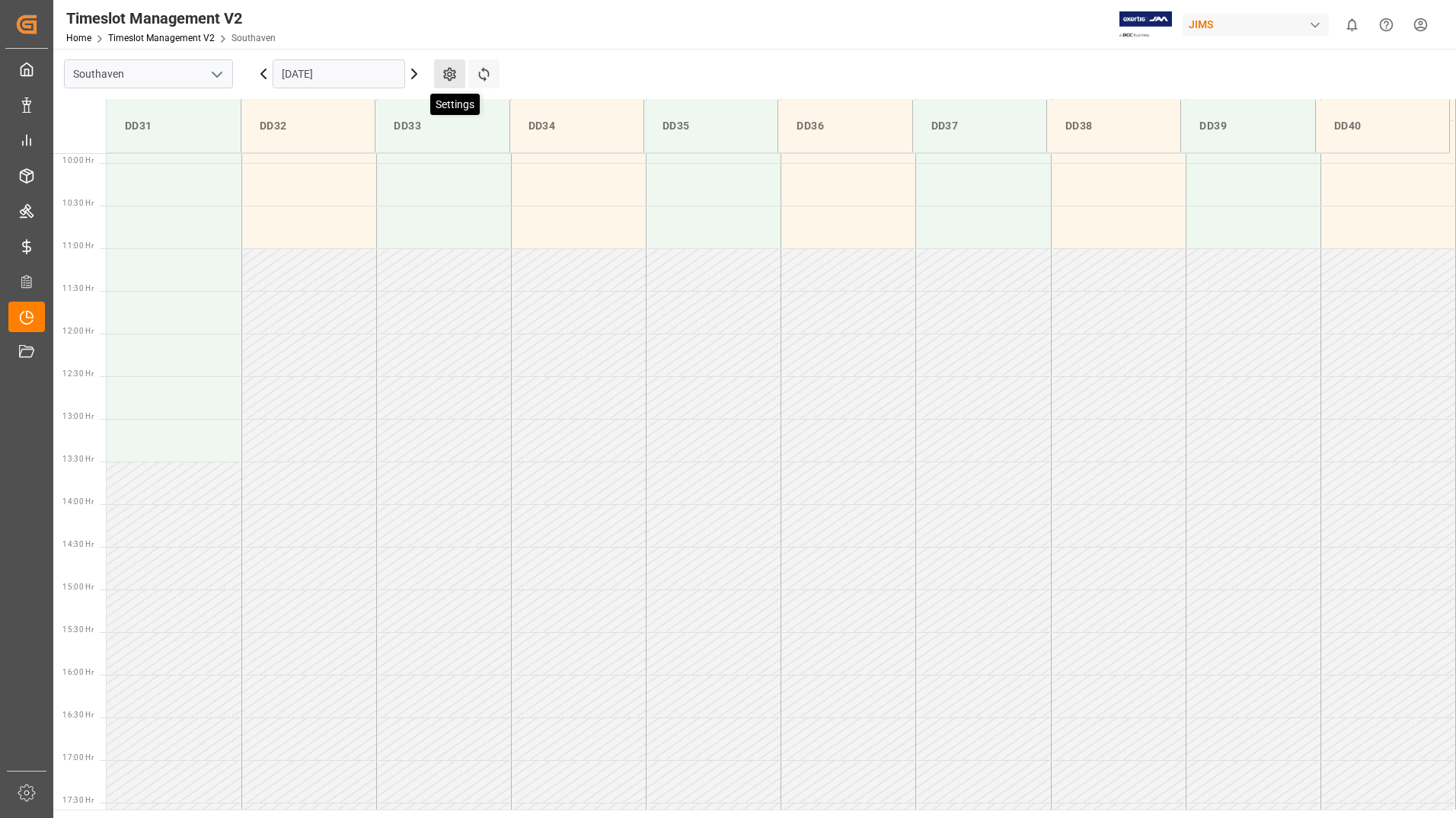
click at [450, 75] on icon at bounding box center [449, 74] width 16 height 16
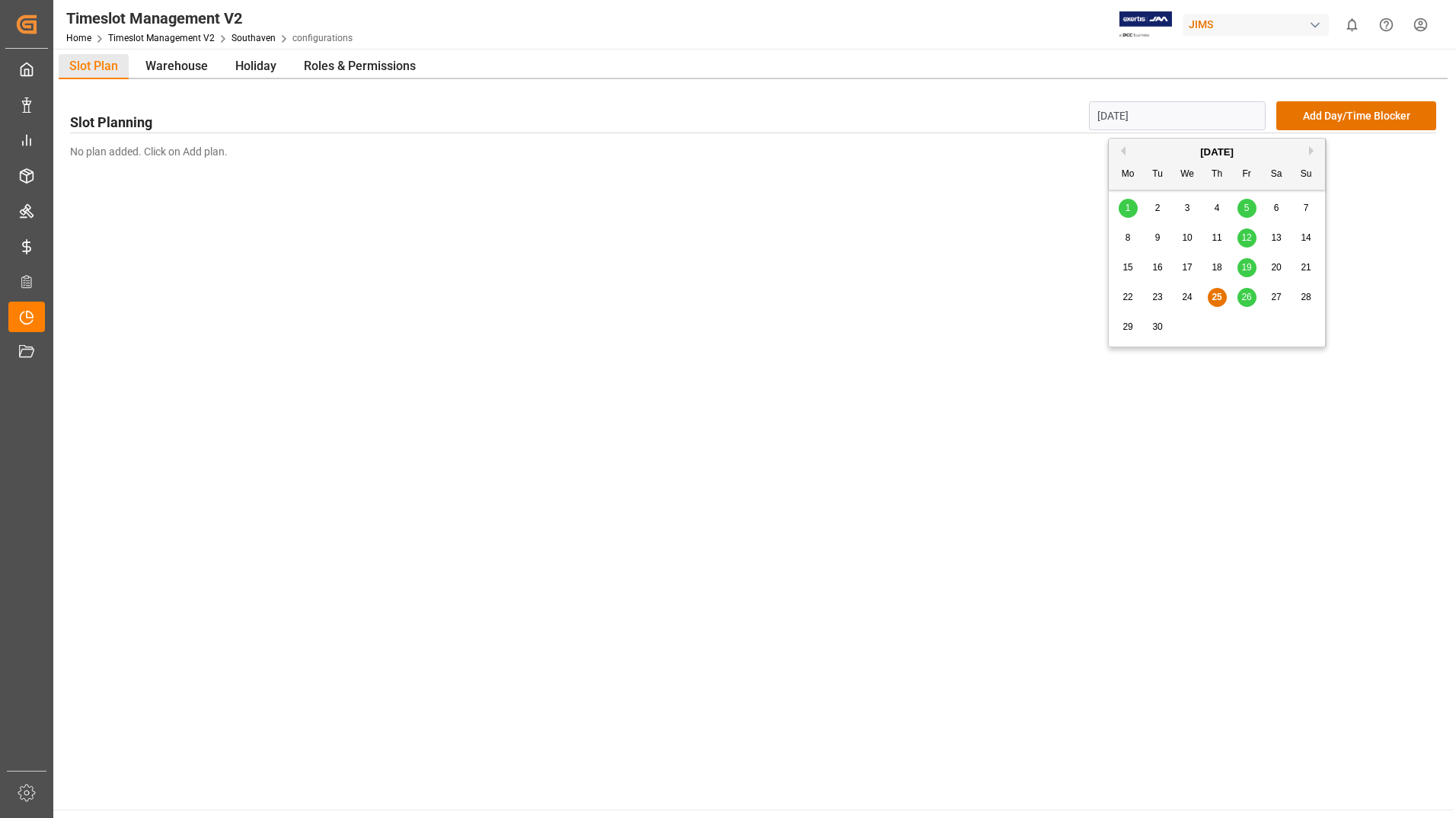
click at [1226, 126] on input "[DATE]" at bounding box center [1178, 116] width 178 height 29
click at [1316, 150] on button "Next Month" at bounding box center [1314, 150] width 9 height 9
click at [1248, 206] on span "3" at bounding box center [1247, 208] width 5 height 11
type input "[DATE]"
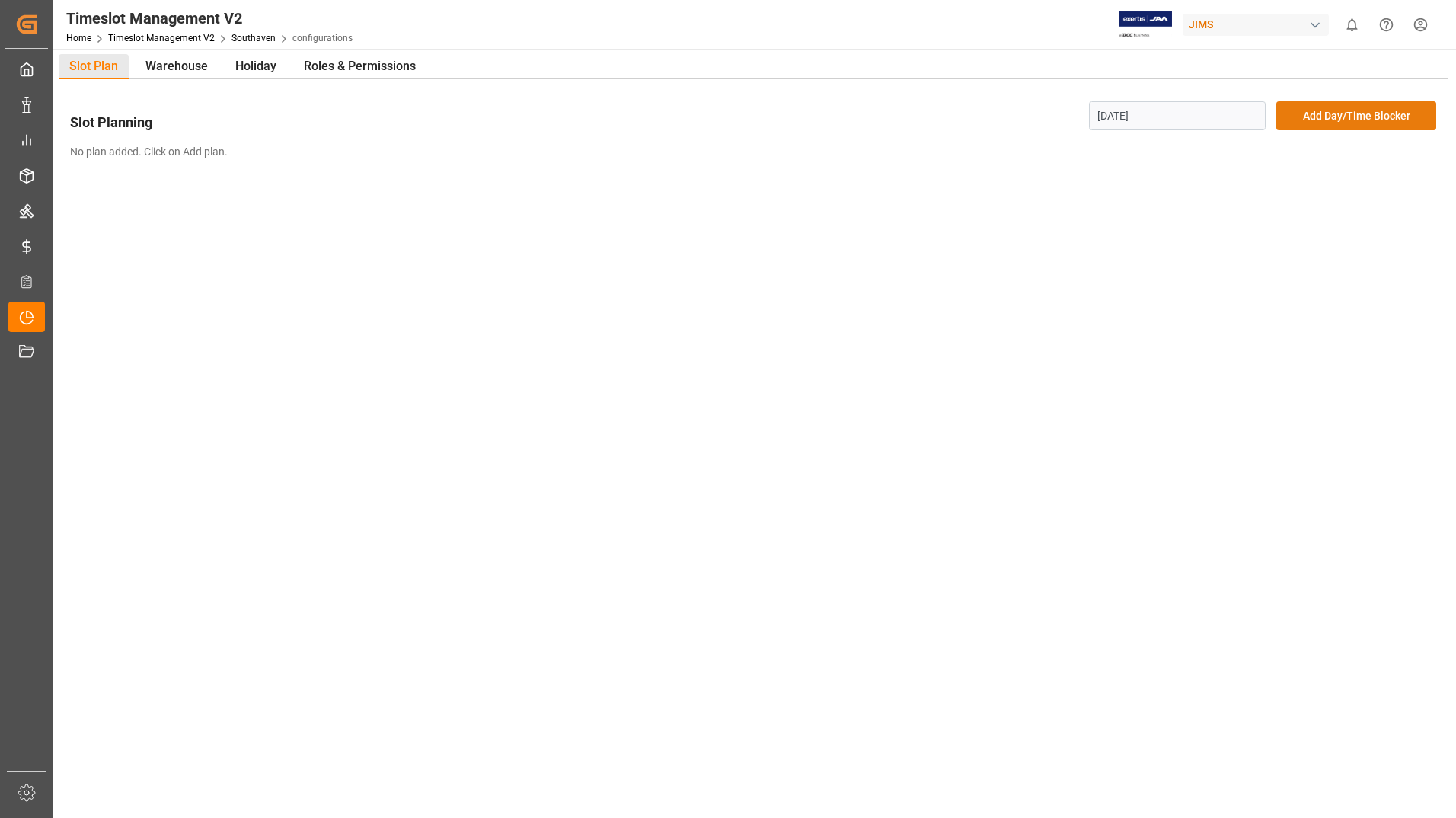
click at [1298, 121] on button "Add Day/Time Blocker" at bounding box center [1356, 116] width 160 height 29
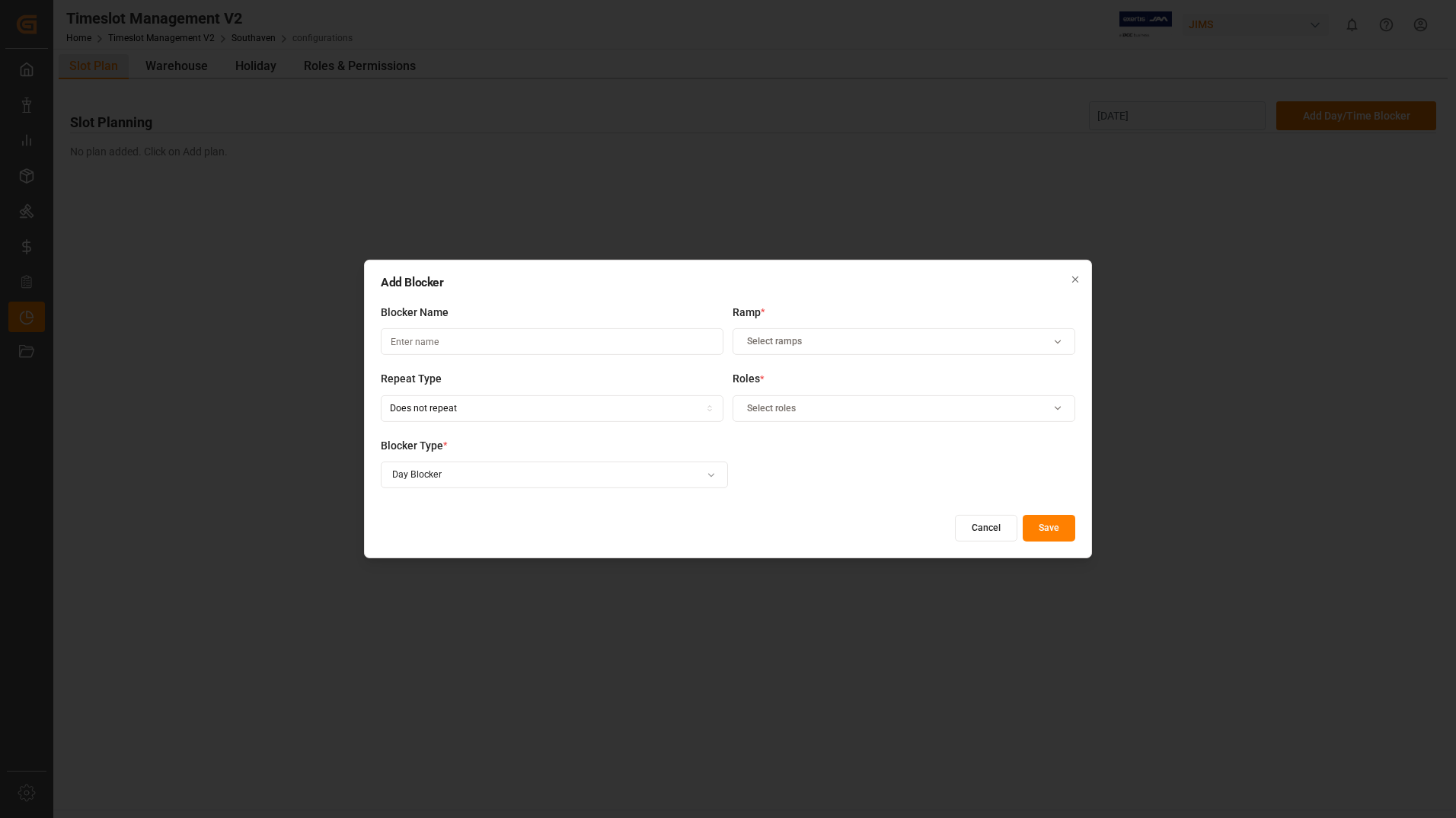
click at [496, 343] on input at bounding box center [552, 342] width 343 height 27
type input "Reserved"
click at [866, 341] on div "Select ramps" at bounding box center [904, 342] width 336 height 13
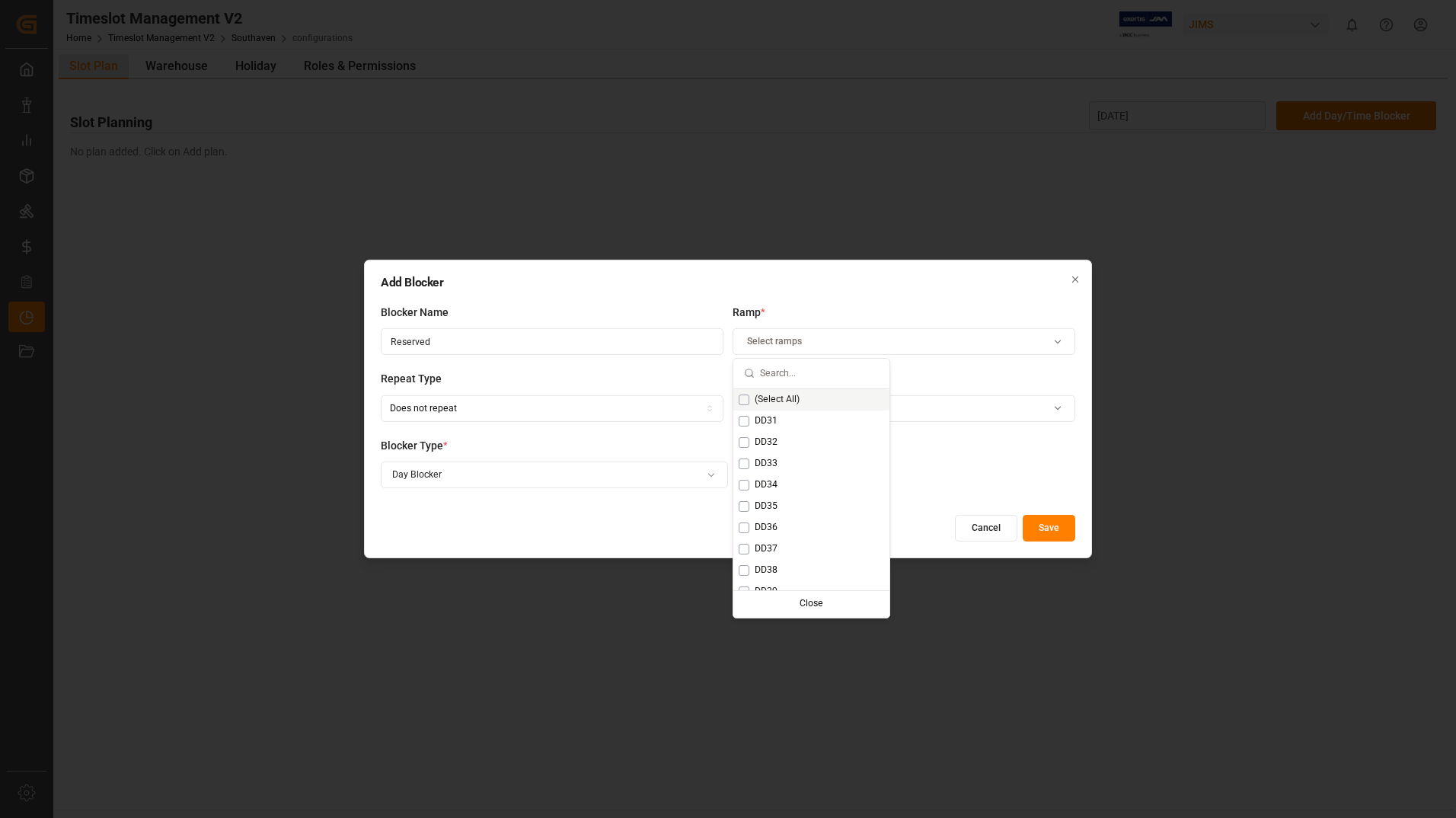
click at [790, 404] on span "(Select All)" at bounding box center [777, 400] width 45 height 13
click at [585, 443] on label "Blocker Type *" at bounding box center [554, 445] width 347 height 16
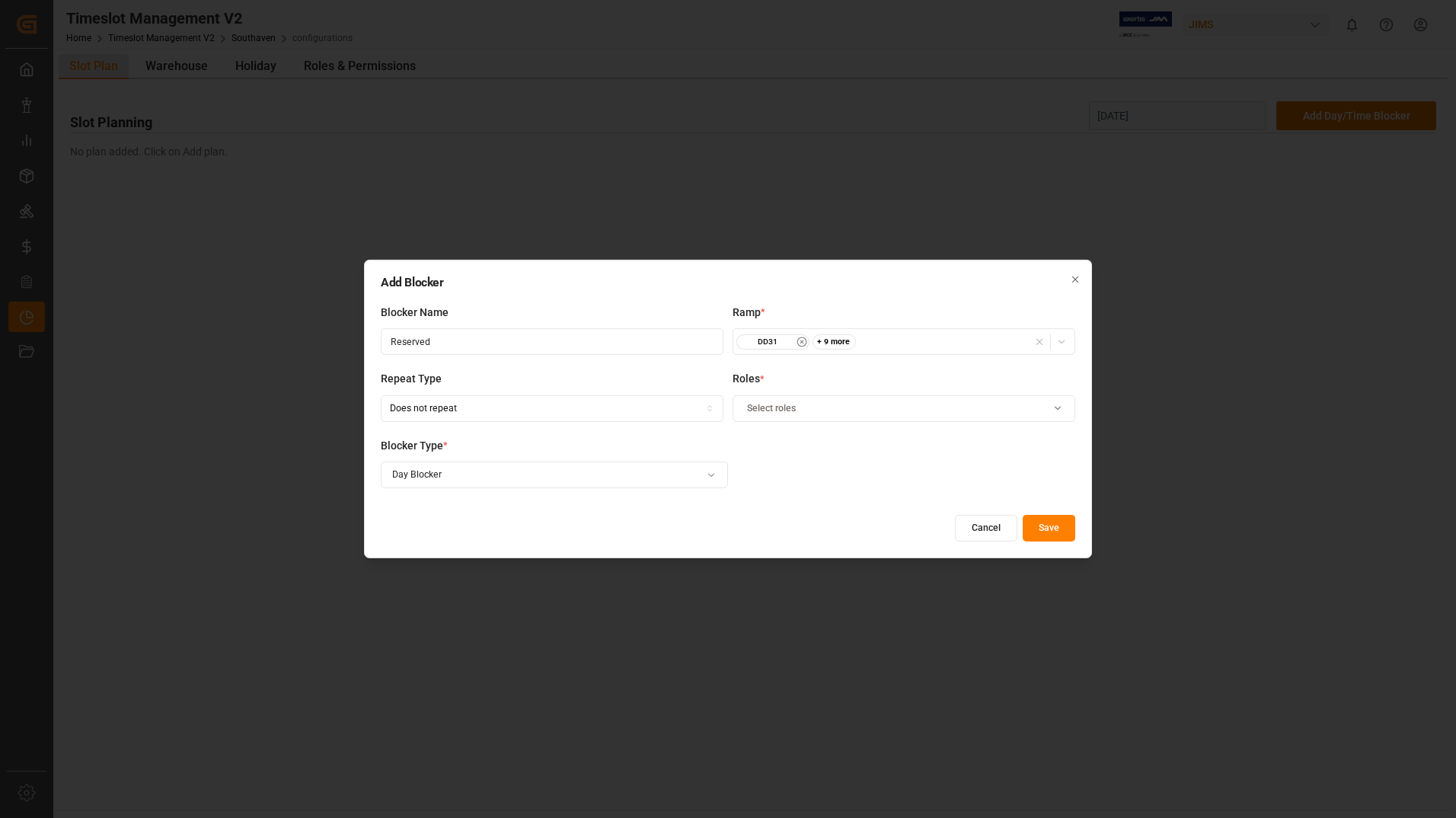
click at [766, 413] on span "Select roles" at bounding box center [771, 408] width 49 height 13
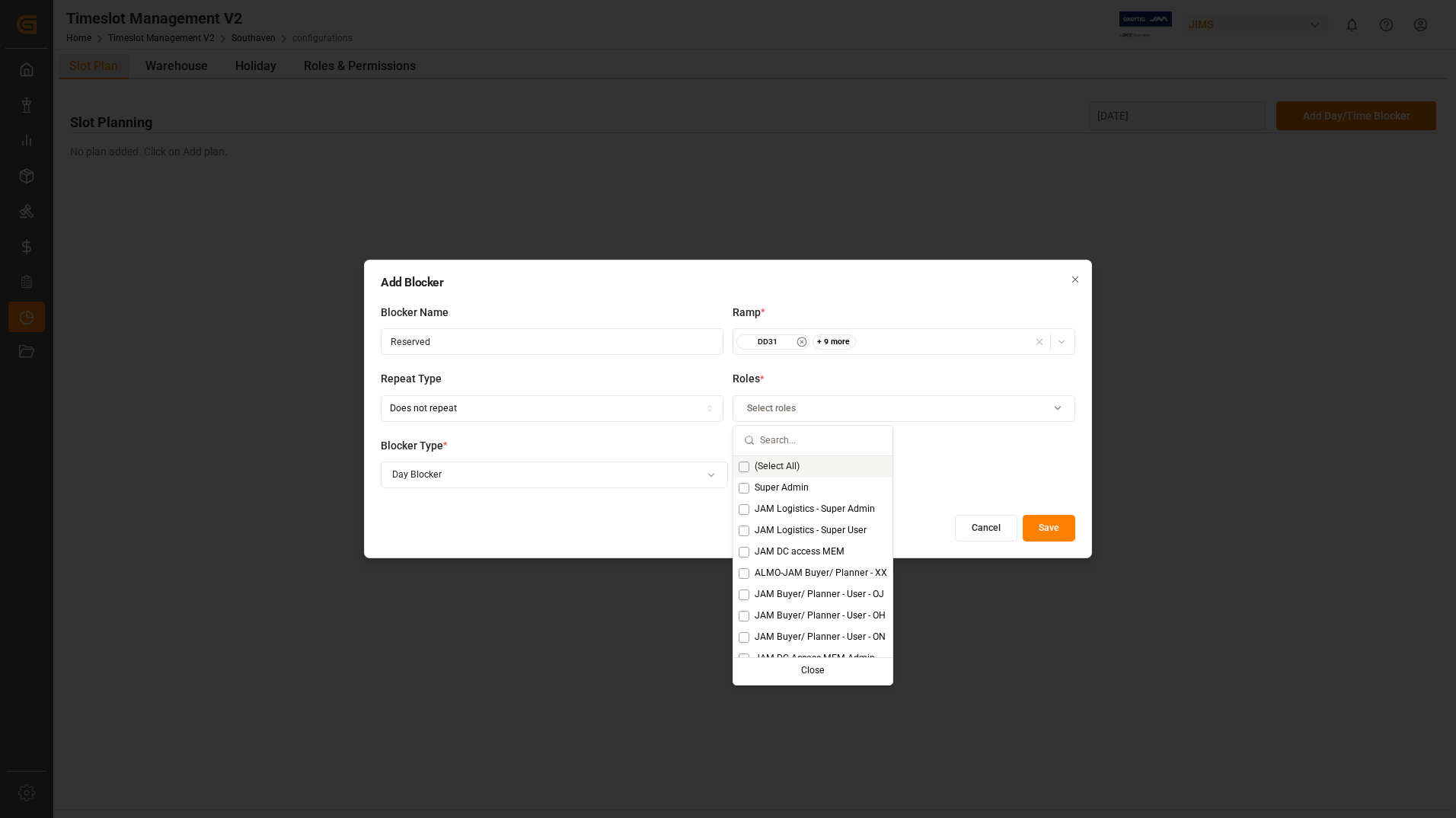
click at [767, 473] on span "(Select All)" at bounding box center [777, 467] width 45 height 13
click at [1045, 525] on button "Save" at bounding box center [1049, 528] width 53 height 27
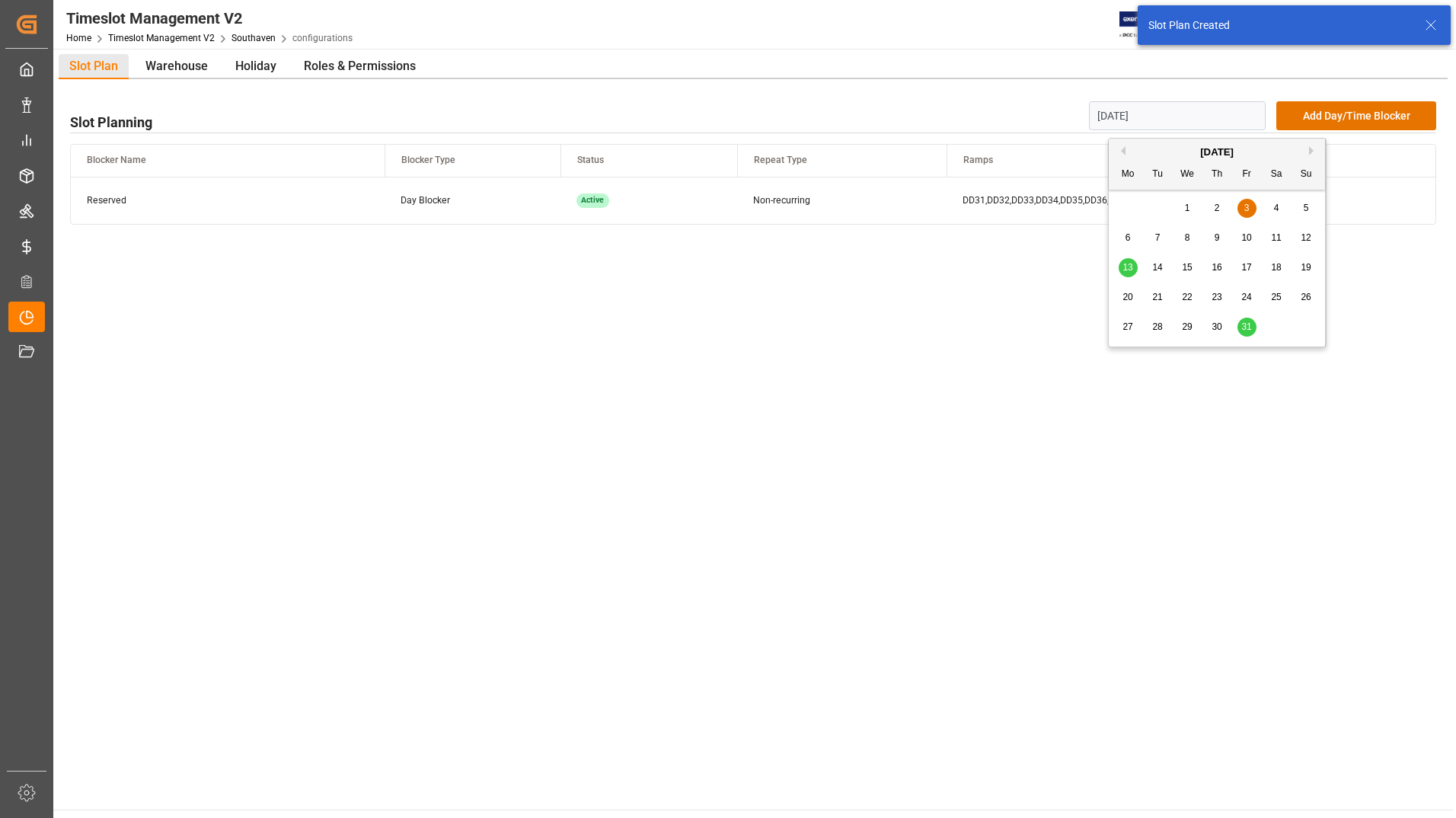
click at [1168, 110] on input "[DATE]" at bounding box center [1178, 116] width 178 height 29
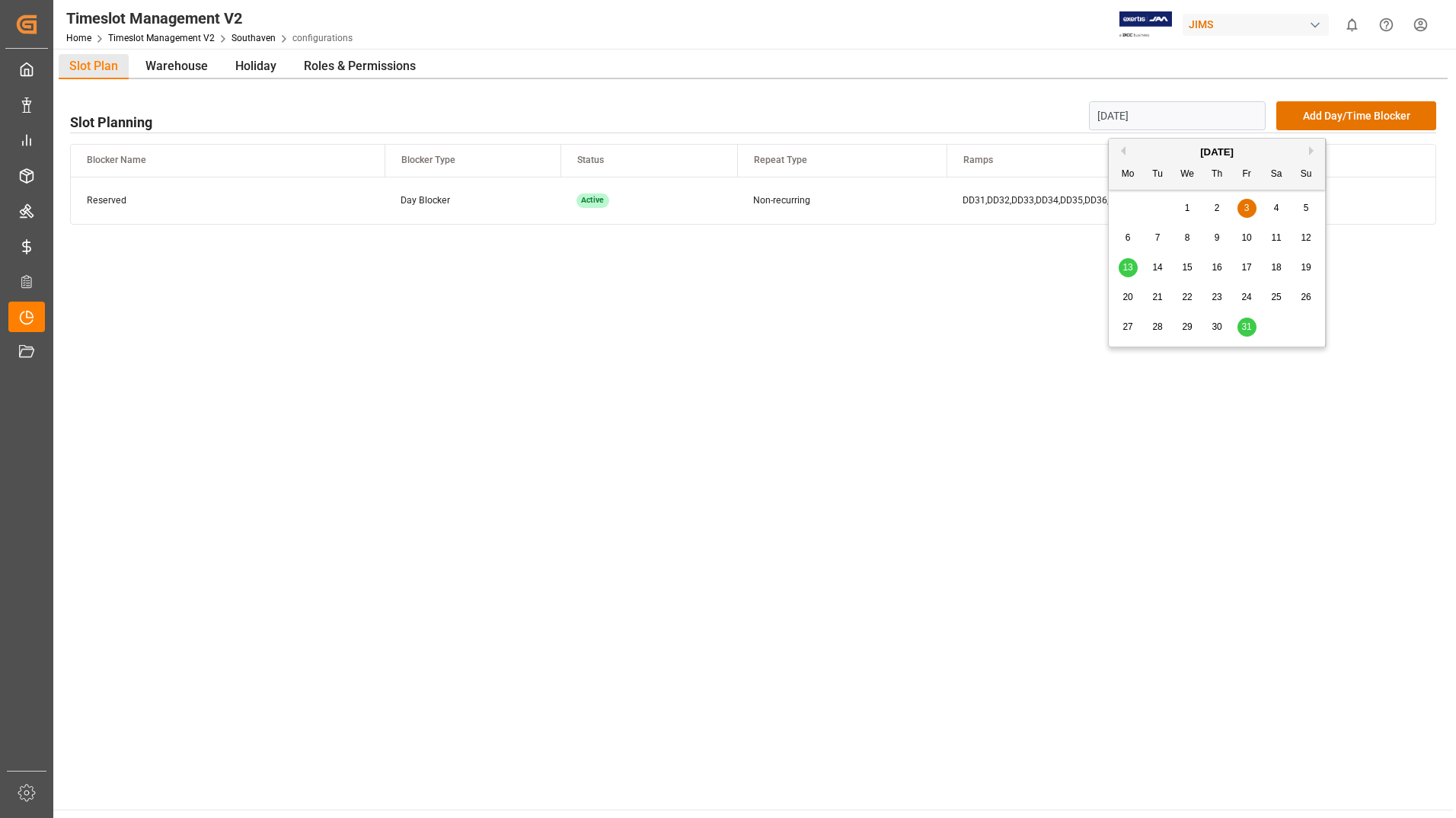
click at [1248, 238] on span "10" at bounding box center [1246, 237] width 10 height 11
type input "[DATE]"
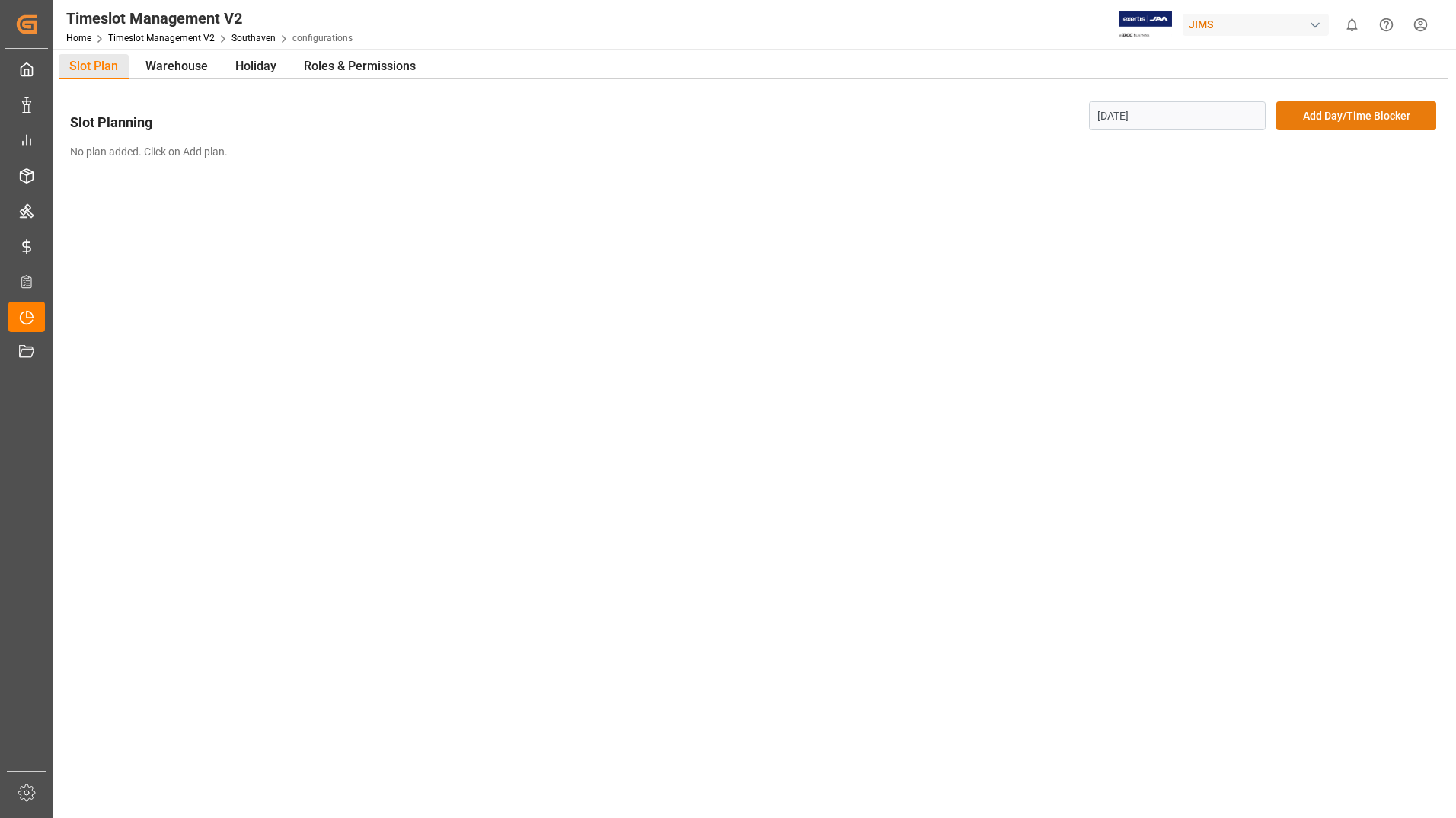
click at [1337, 116] on button "Add Day/Time Blocker" at bounding box center [1356, 116] width 160 height 29
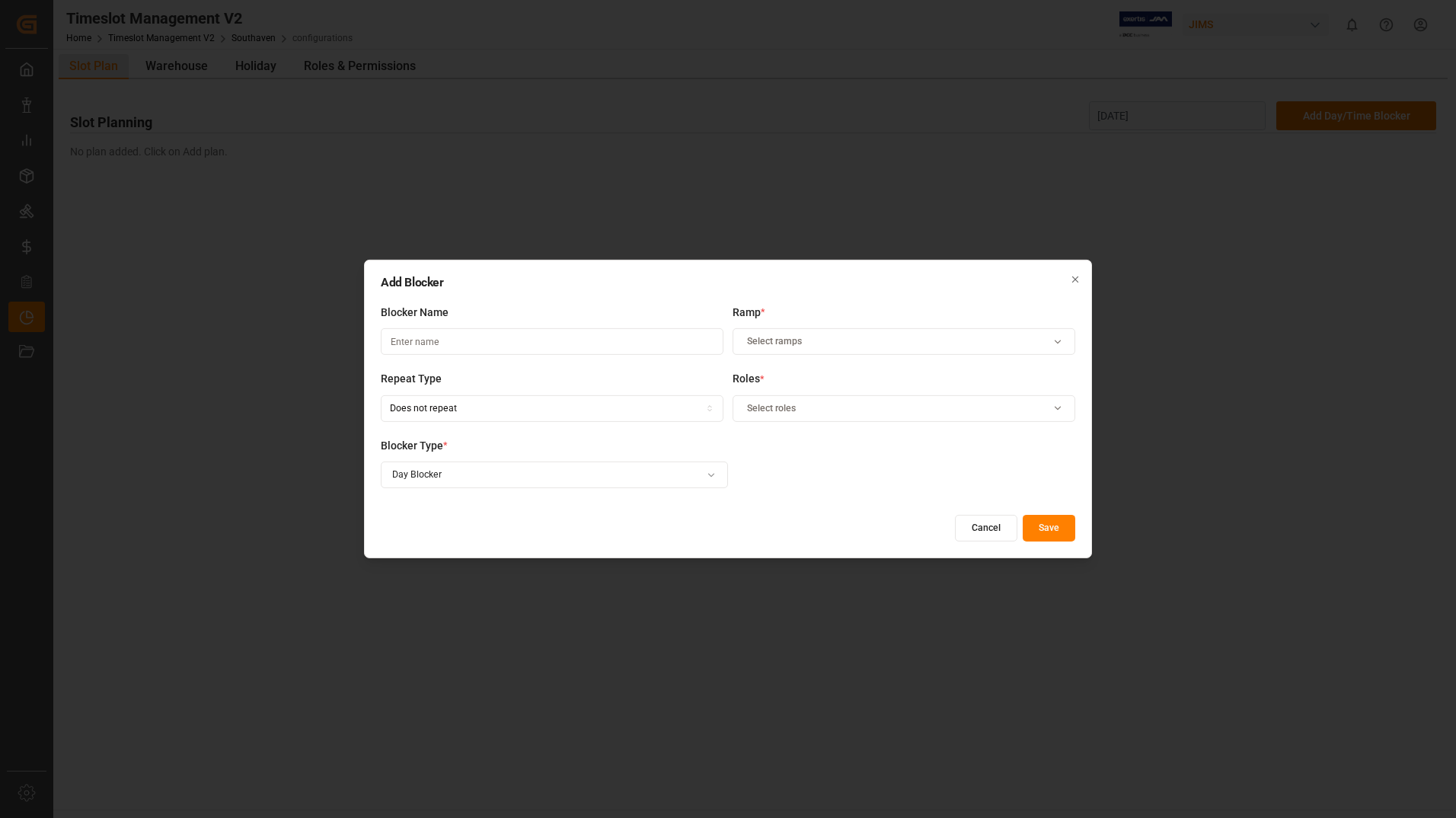
click at [699, 349] on input at bounding box center [552, 342] width 343 height 27
type input "Reserved"
click at [973, 338] on div "Select ramps" at bounding box center [904, 342] width 336 height 13
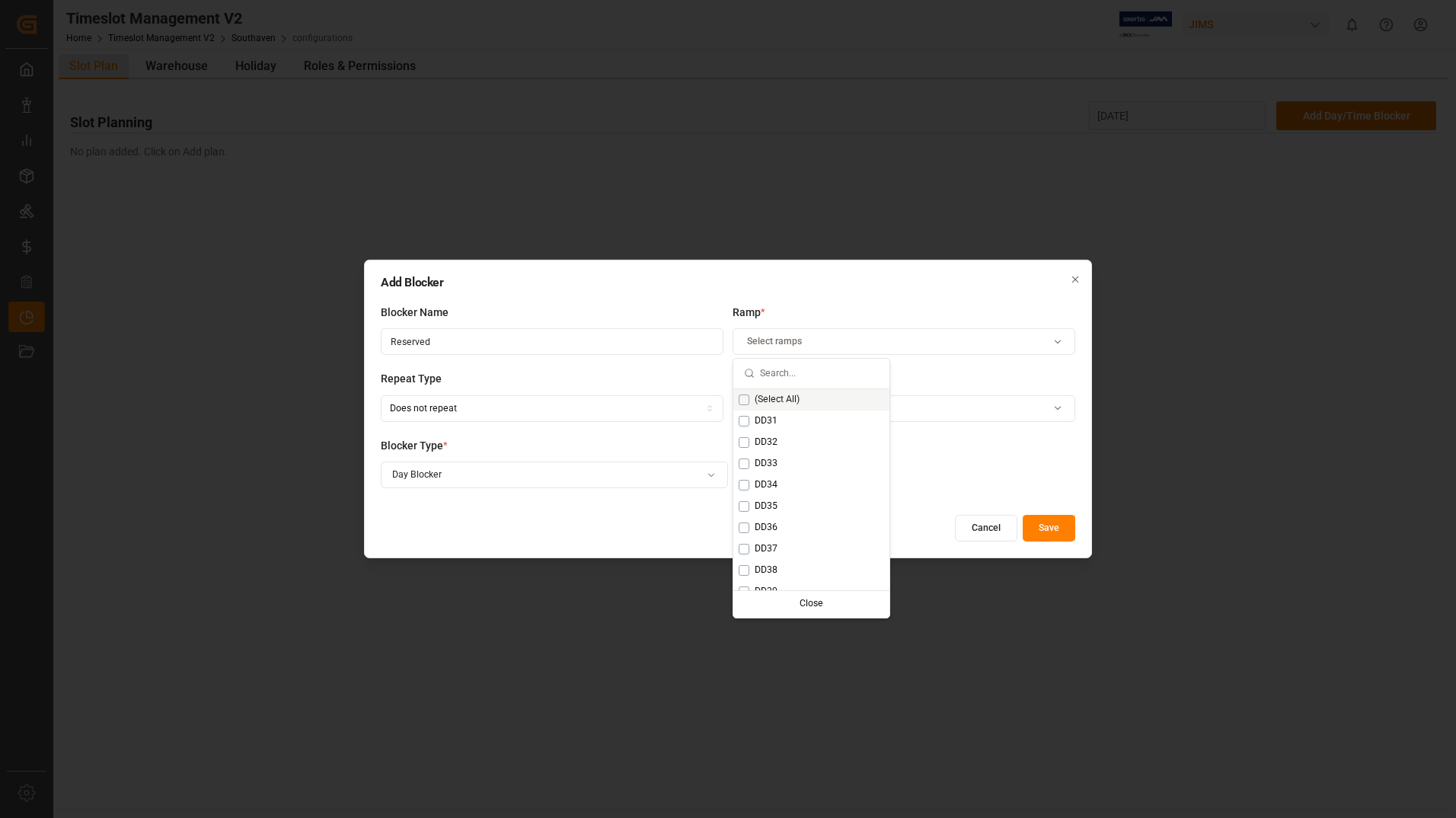
click at [821, 401] on div "(Select All)" at bounding box center [811, 399] width 156 height 21
click at [571, 443] on label "Blocker Type *" at bounding box center [554, 445] width 347 height 16
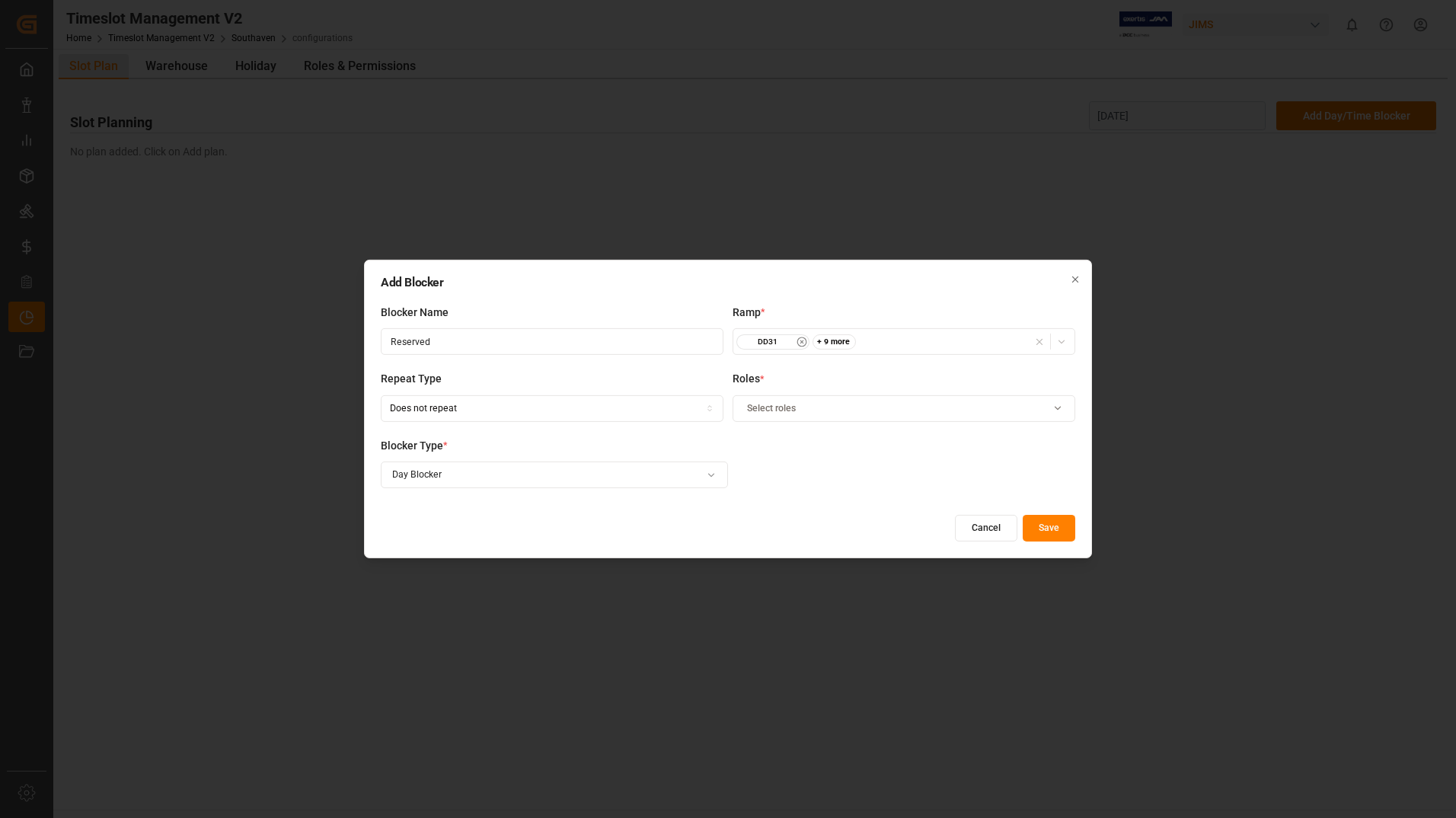
click at [786, 411] on span "Select roles" at bounding box center [771, 408] width 49 height 13
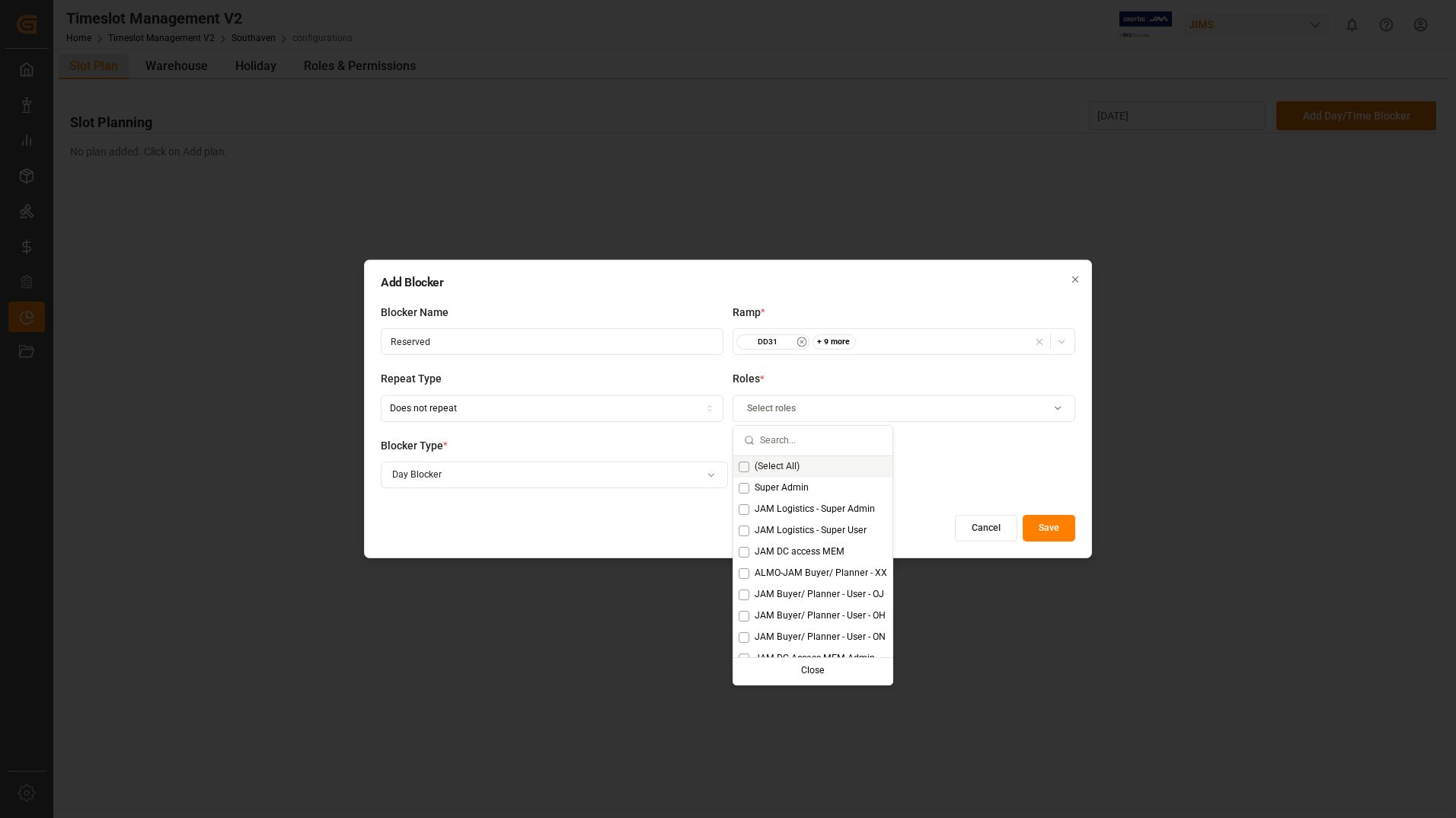
click at [782, 465] on span "(Select All)" at bounding box center [777, 467] width 45 height 13
click at [1040, 526] on button "Save" at bounding box center [1049, 528] width 53 height 27
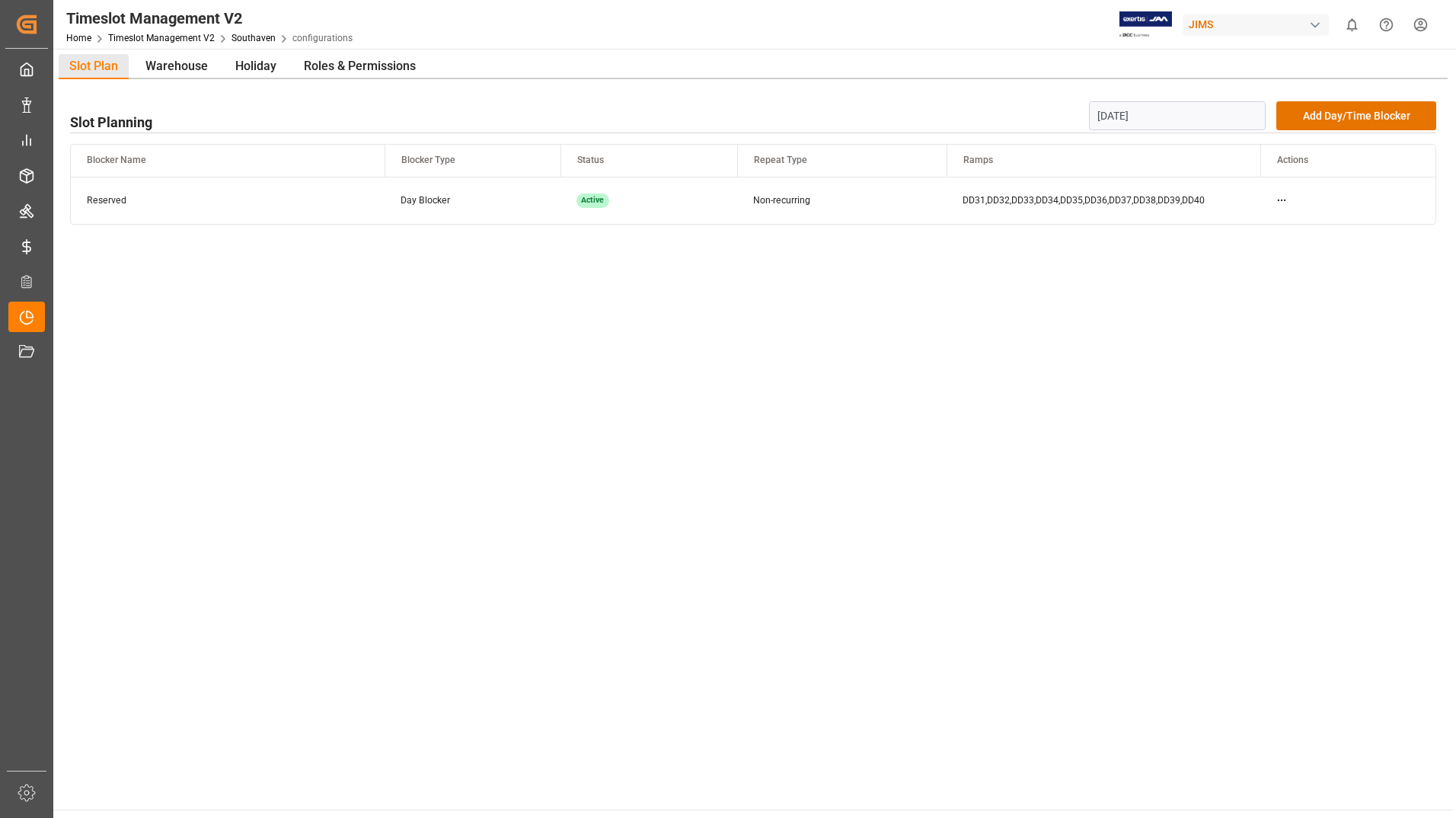
click at [1251, 120] on input "[DATE]" at bounding box center [1178, 116] width 178 height 29
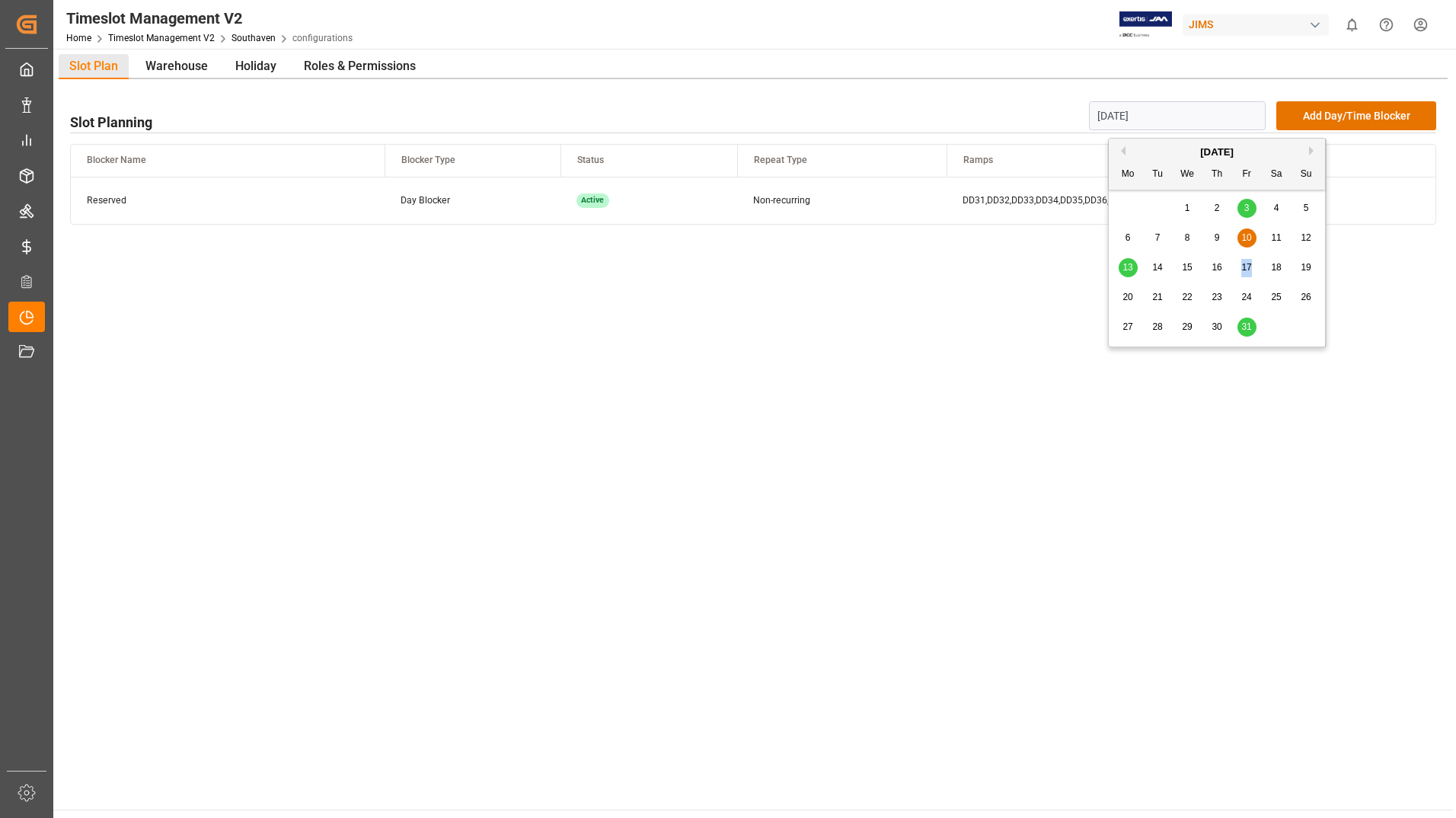
click at [1256, 259] on div "13 14 15 16 17 18 19" at bounding box center [1217, 267] width 208 height 29
drag, startPoint x: 1256, startPoint y: 259, endPoint x: 1236, endPoint y: 261, distance: 20.1
click at [1236, 261] on div "13 14 15 16 17 18 19" at bounding box center [1217, 267] width 208 height 29
click at [1247, 270] on span "17" at bounding box center [1246, 267] width 10 height 11
type input "[DATE]"
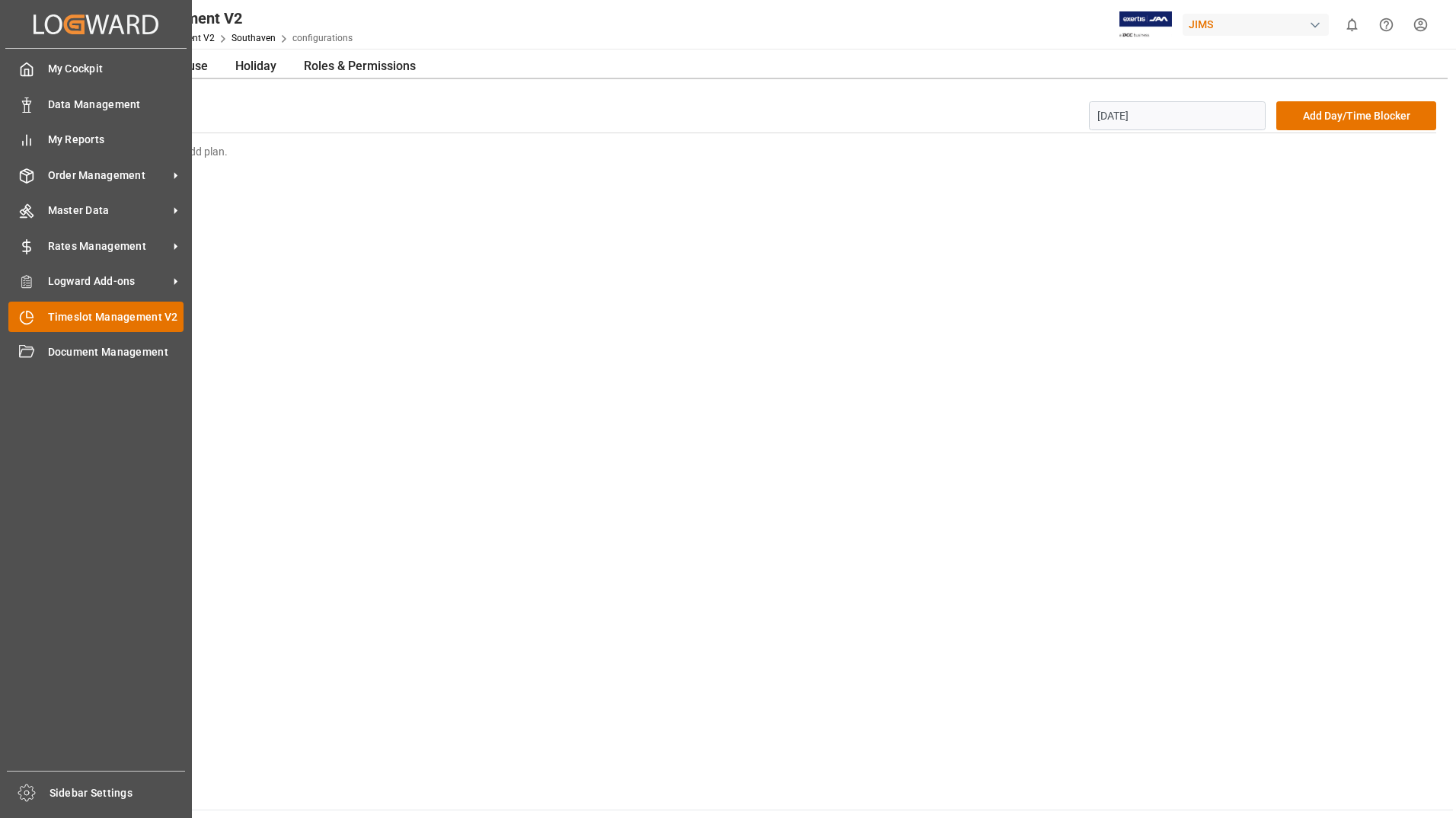
click at [122, 318] on span "Timeslot Management V2" at bounding box center [116, 317] width 137 height 16
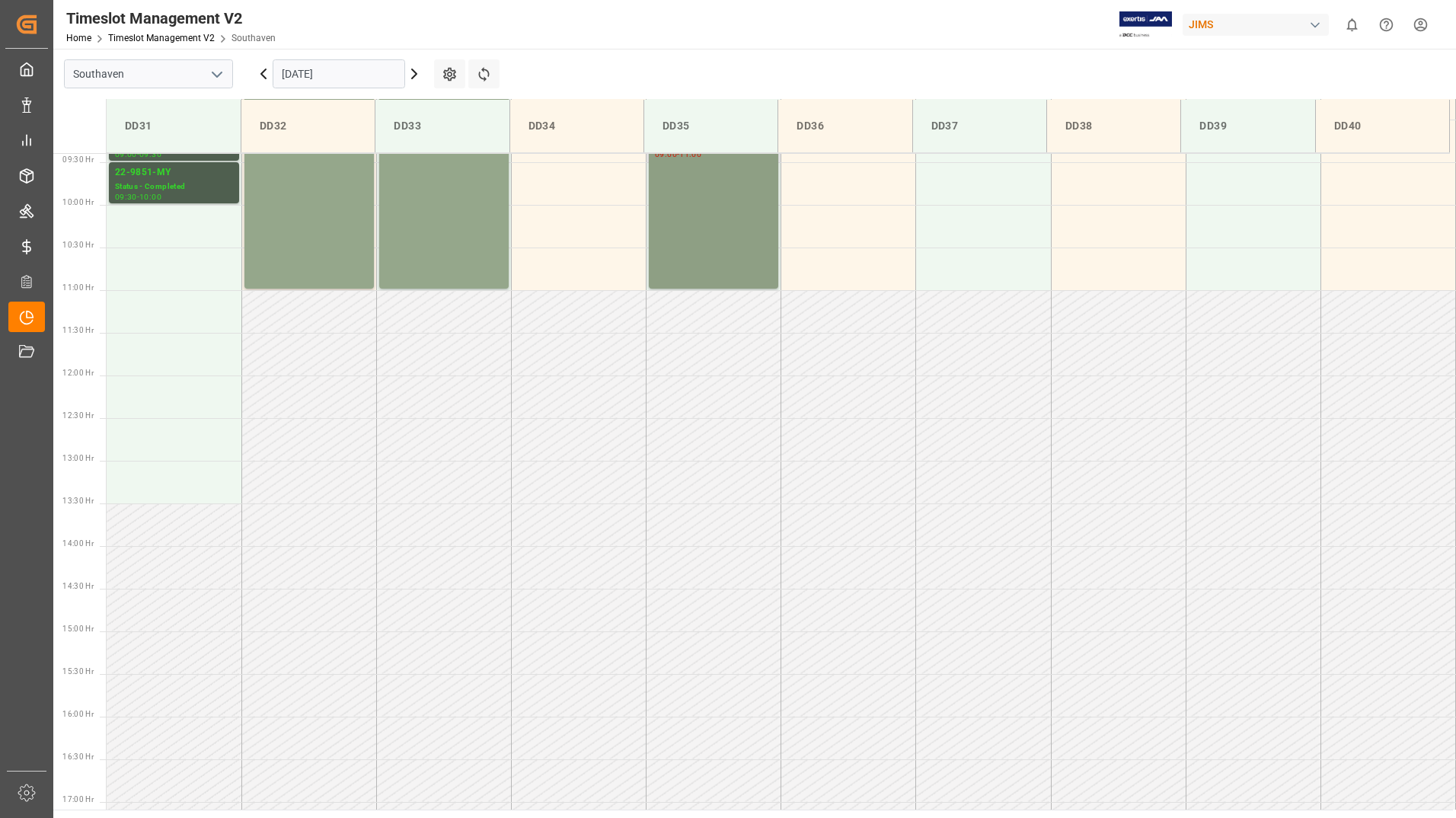
scroll to position [843, 0]
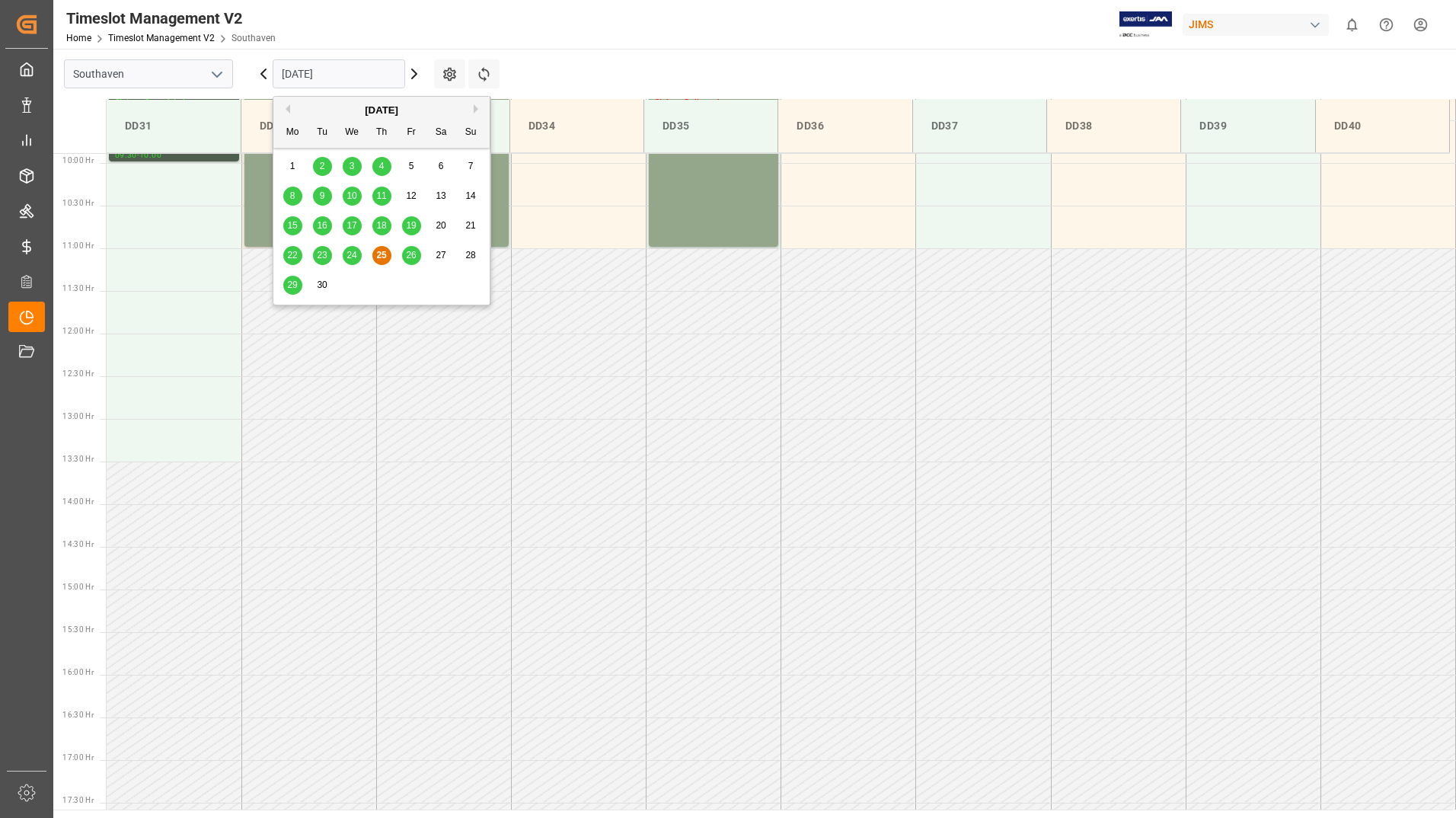
click at [396, 75] on input "[DATE]" at bounding box center [339, 74] width 132 height 29
click at [477, 110] on button "Next Month" at bounding box center [478, 108] width 9 height 9
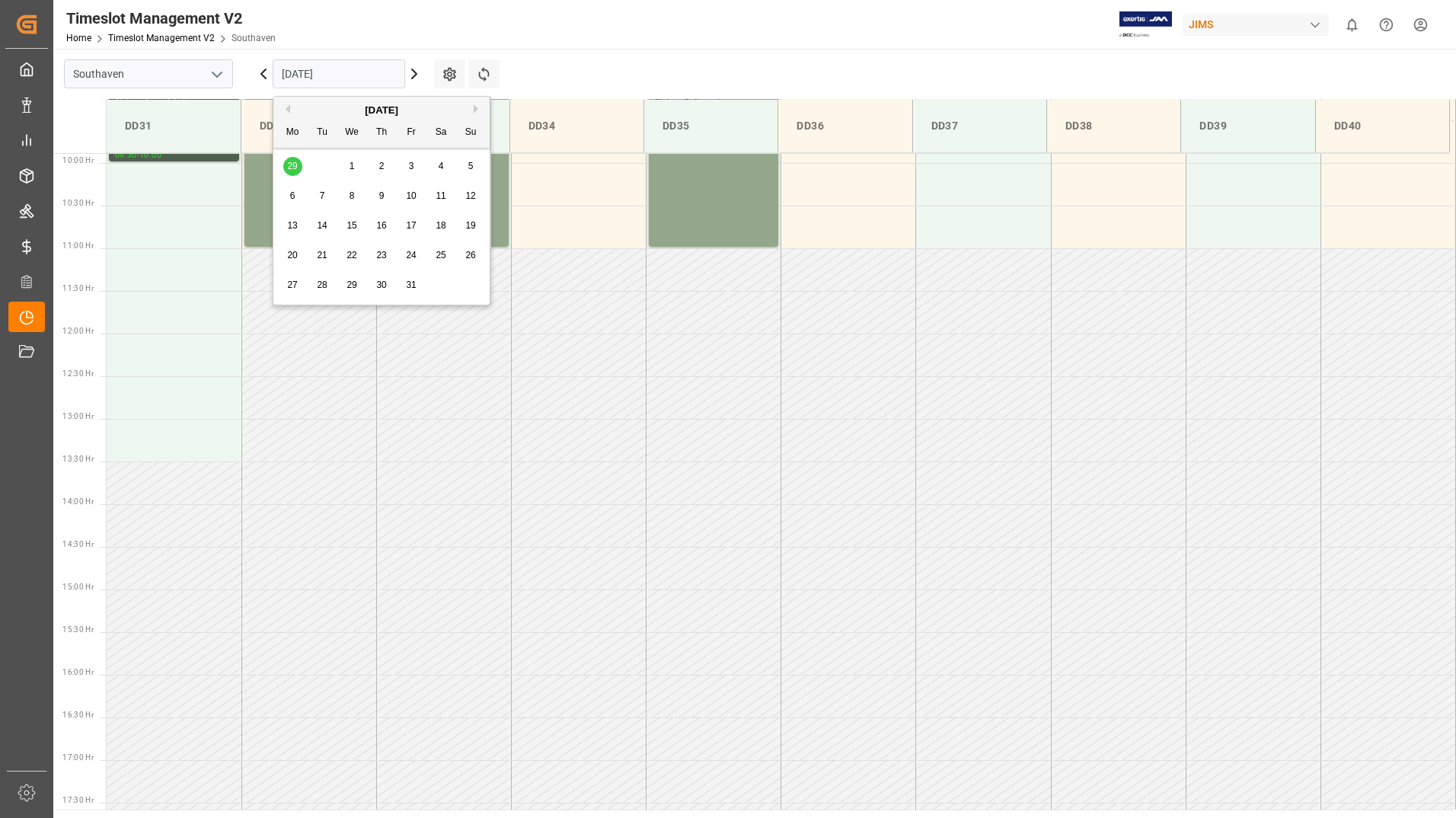
click at [412, 163] on span "3" at bounding box center [412, 166] width 5 height 11
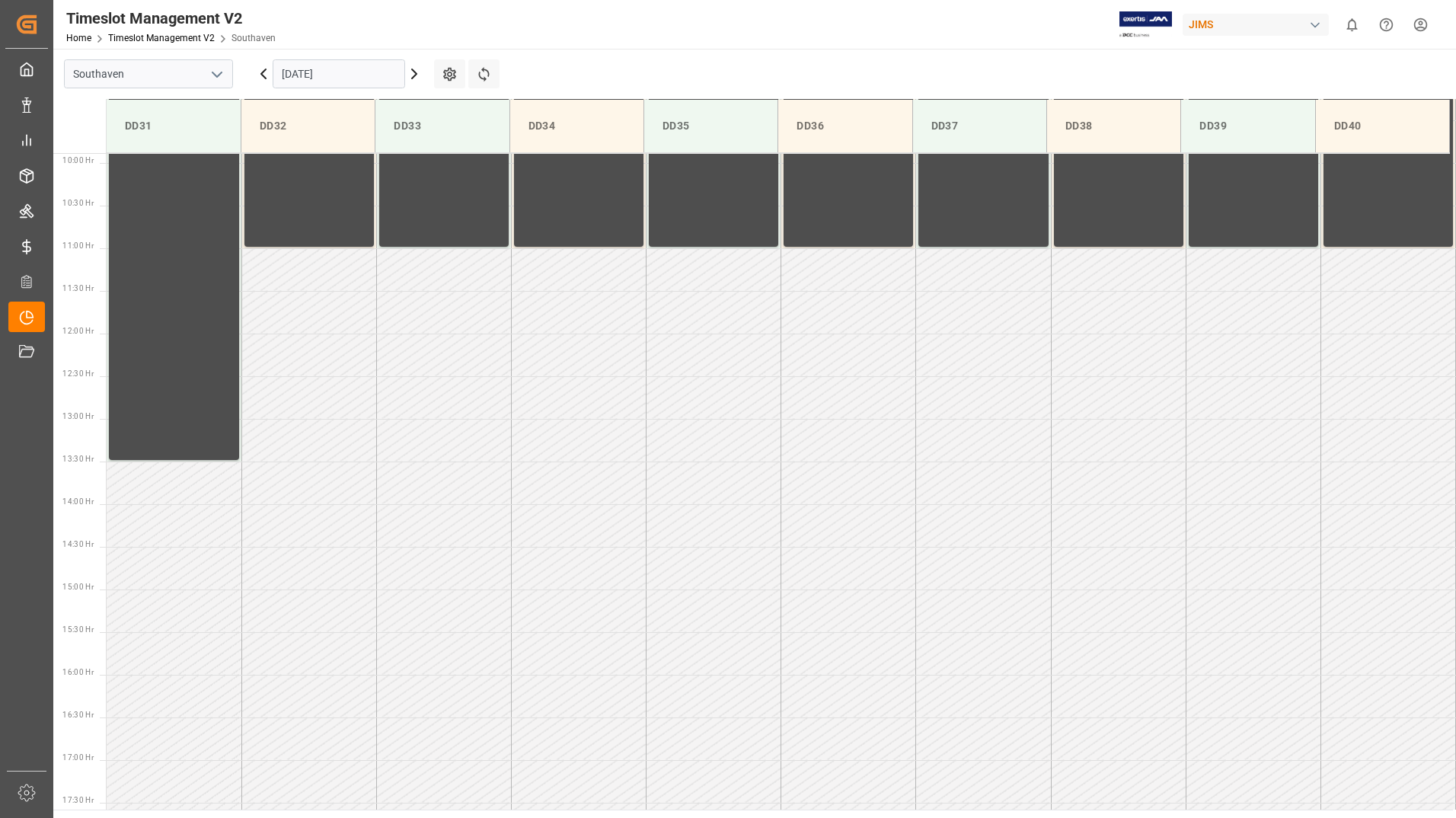
click at [370, 76] on input "[DATE]" at bounding box center [339, 74] width 132 height 29
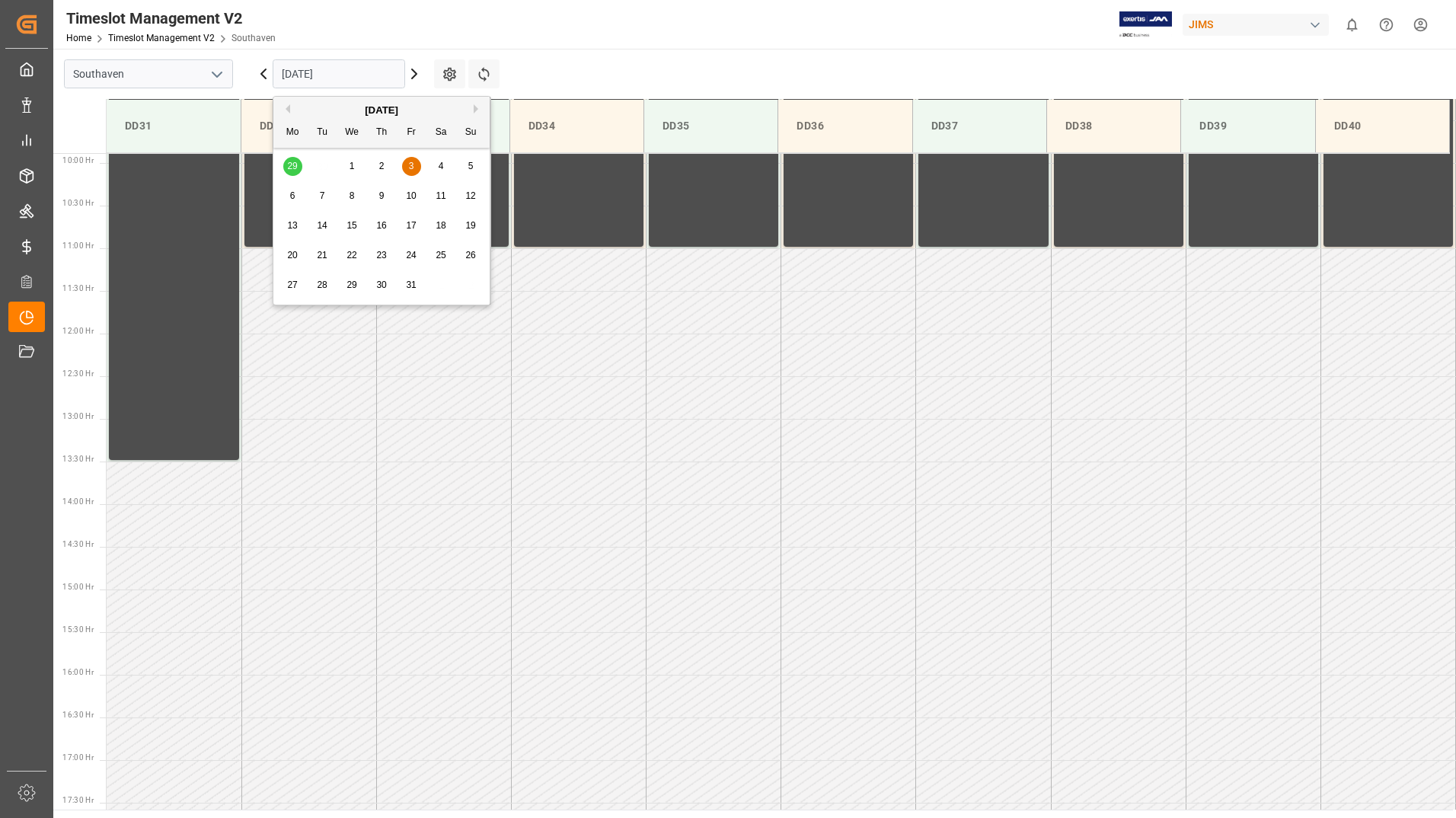
click at [412, 190] on span "10" at bounding box center [411, 195] width 10 height 11
